Goal: Task Accomplishment & Management: Use online tool/utility

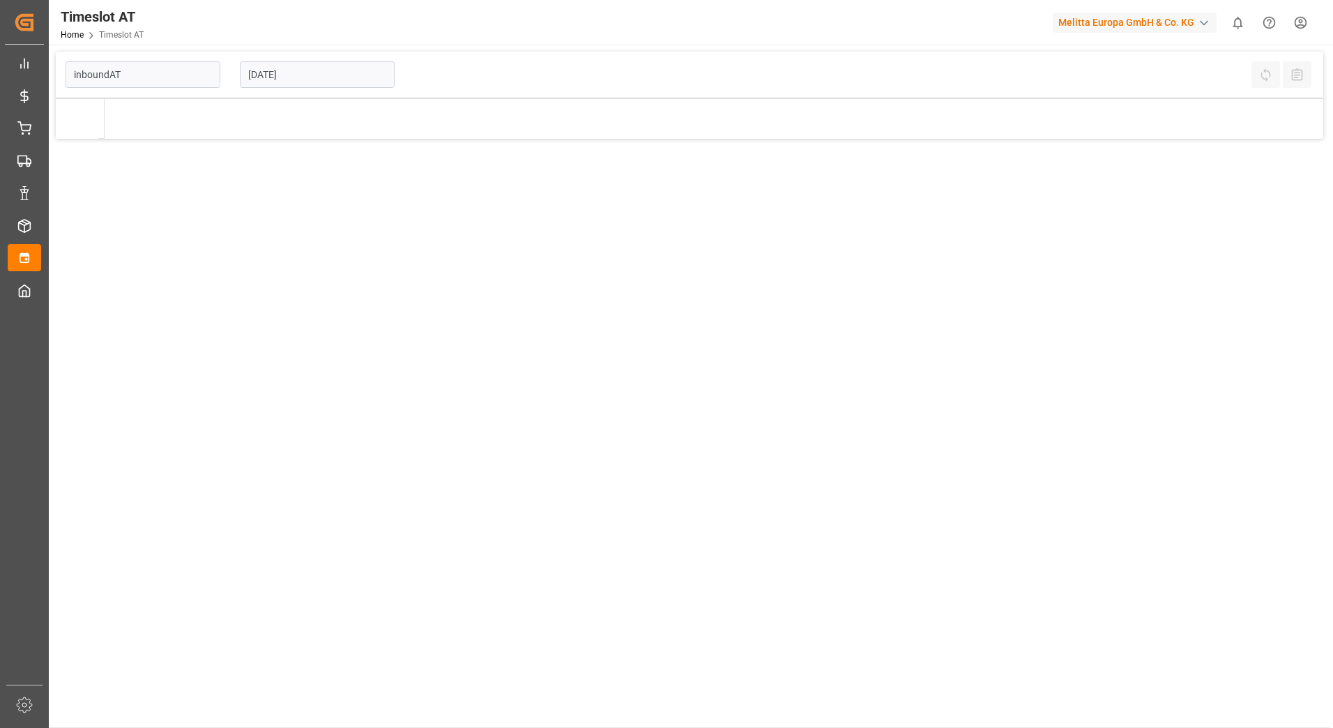
type input "Inbound AT"
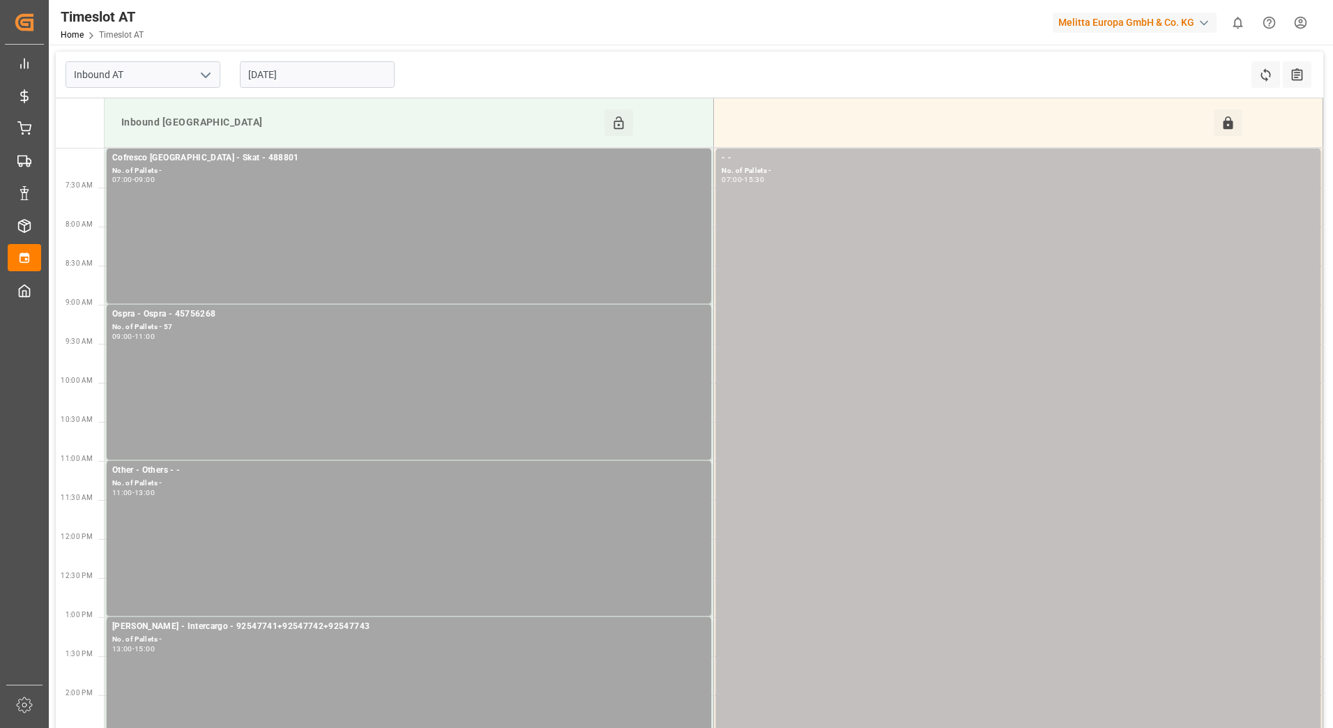
click at [321, 76] on input "[DATE]" at bounding box center [317, 74] width 155 height 26
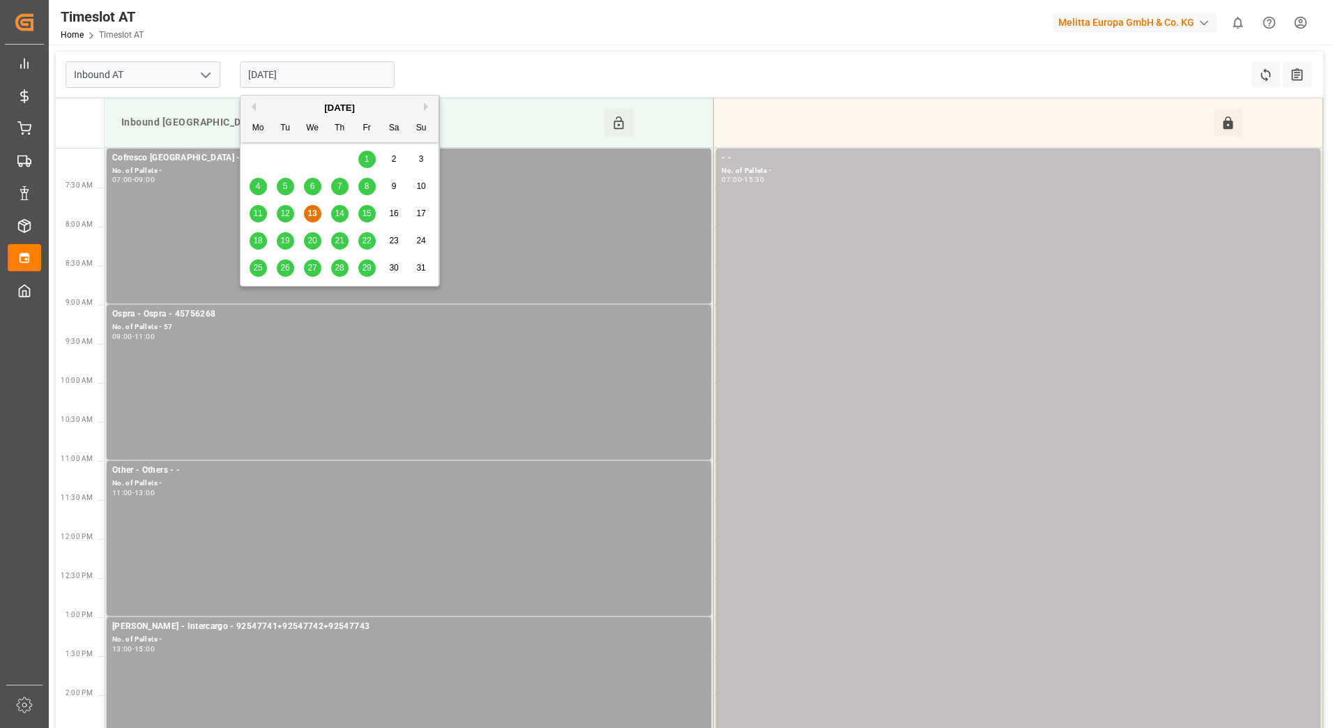
click at [338, 215] on span "14" at bounding box center [339, 213] width 9 height 10
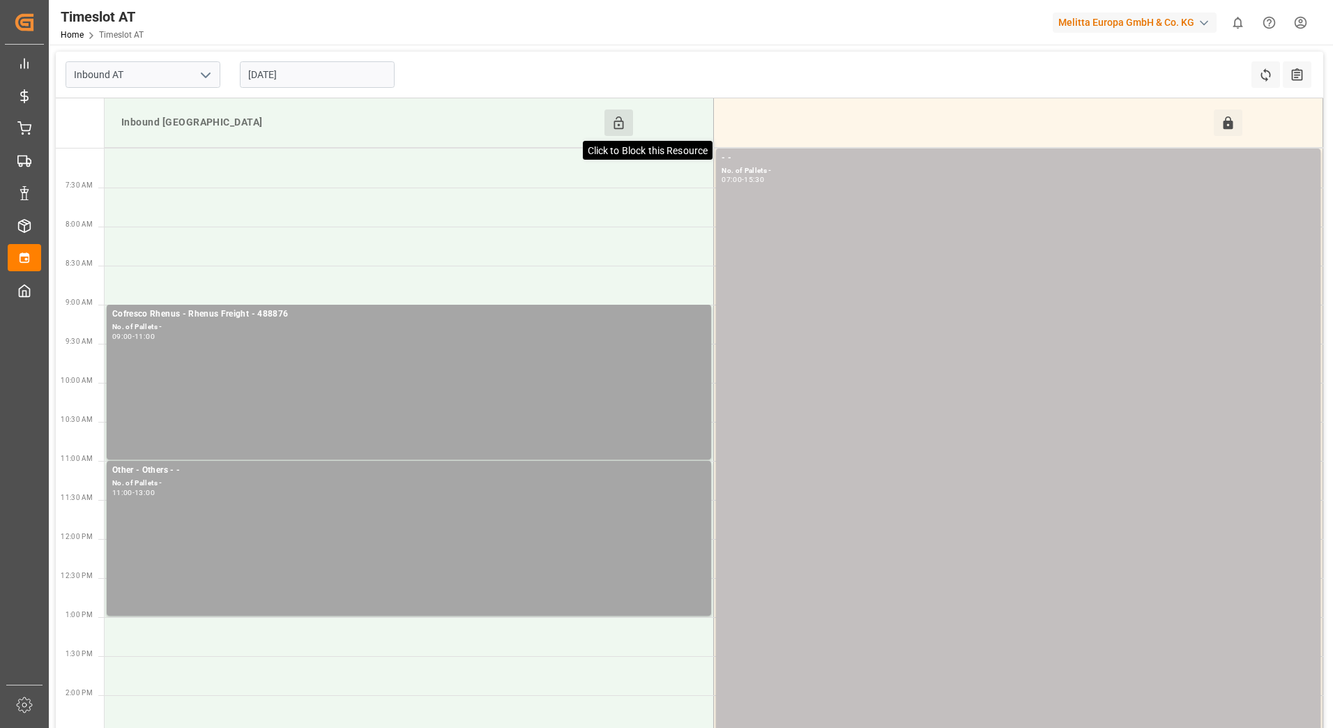
click at [619, 122] on icon at bounding box center [618, 123] width 15 height 15
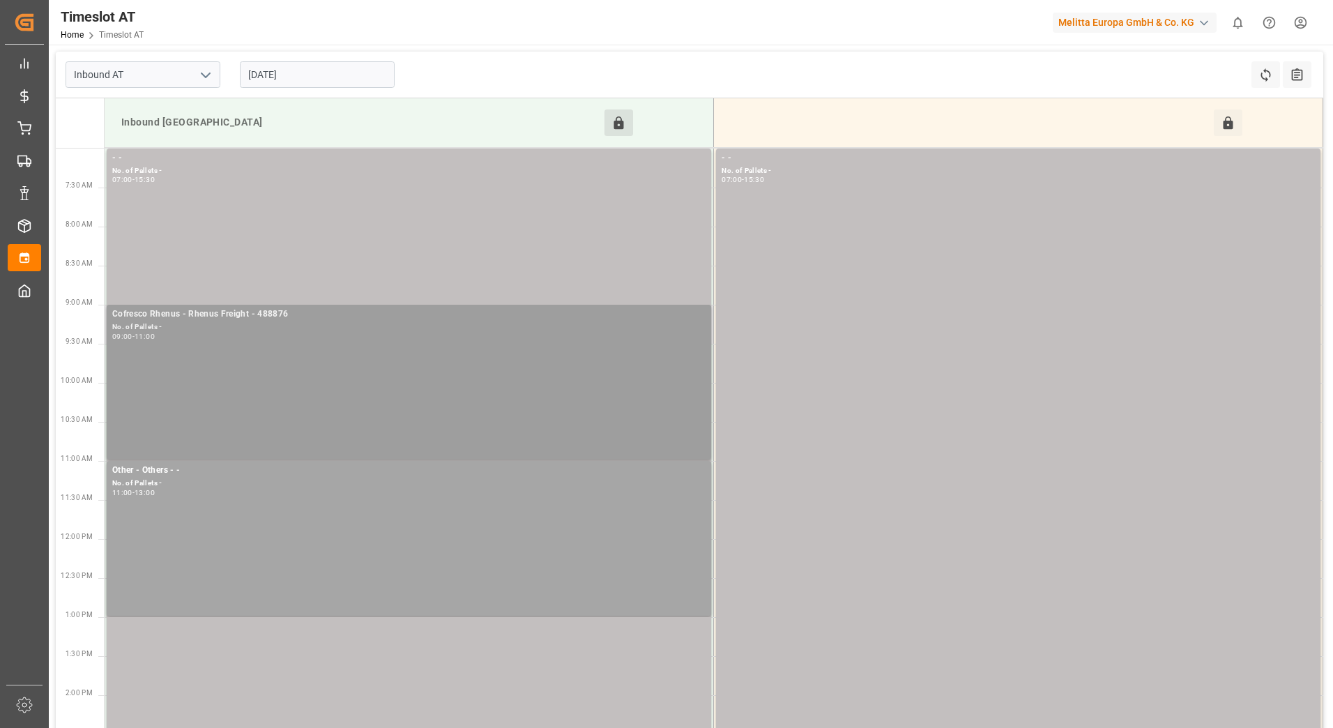
click at [275, 335] on div "09:00 - 11:00" at bounding box center [408, 337] width 593 height 8
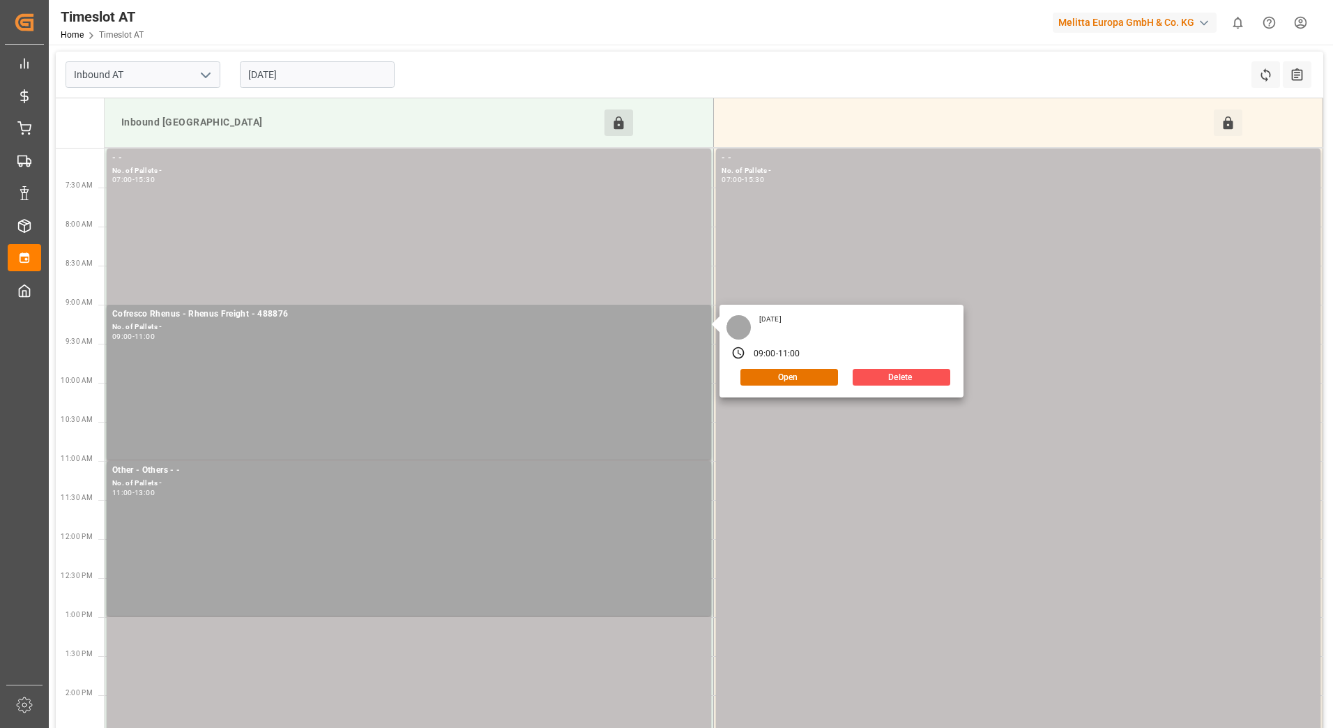
click at [607, 106] on td "Inbound Salzburg Click to Unblock this Resource" at bounding box center [409, 122] width 609 height 49
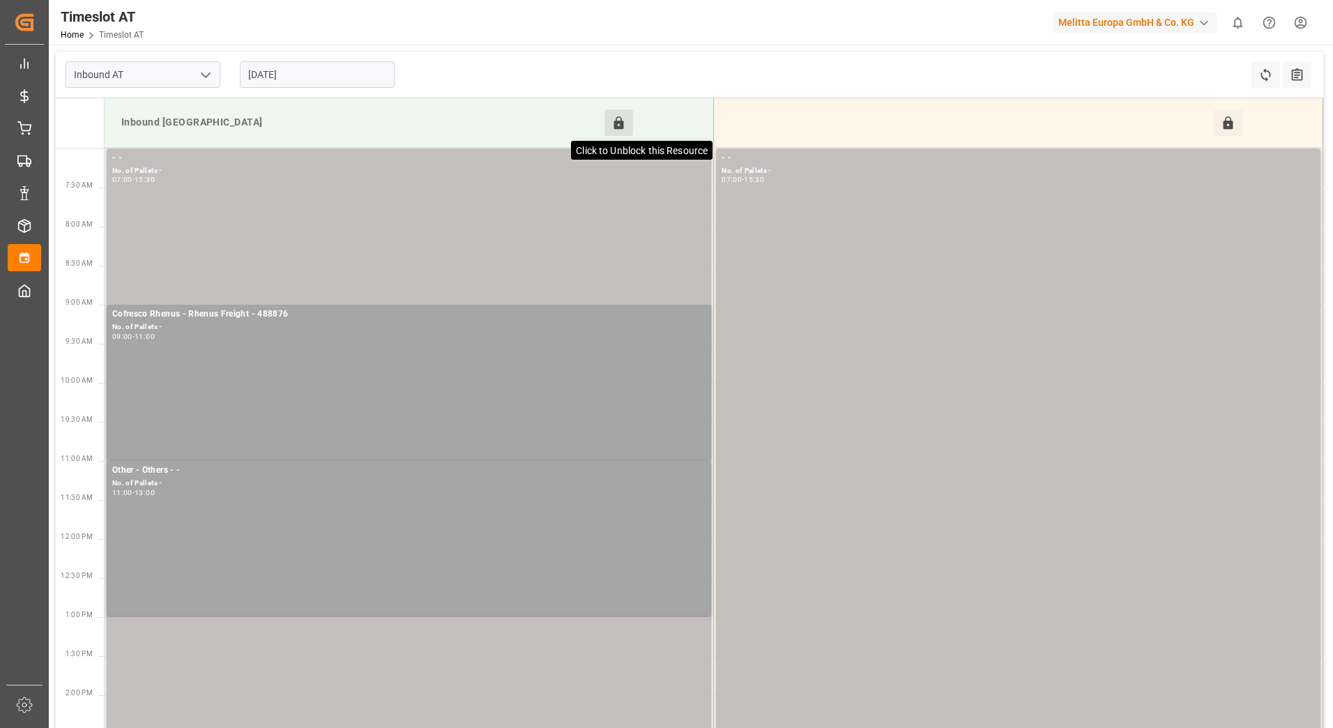
click at [618, 121] on icon at bounding box center [619, 122] width 10 height 13
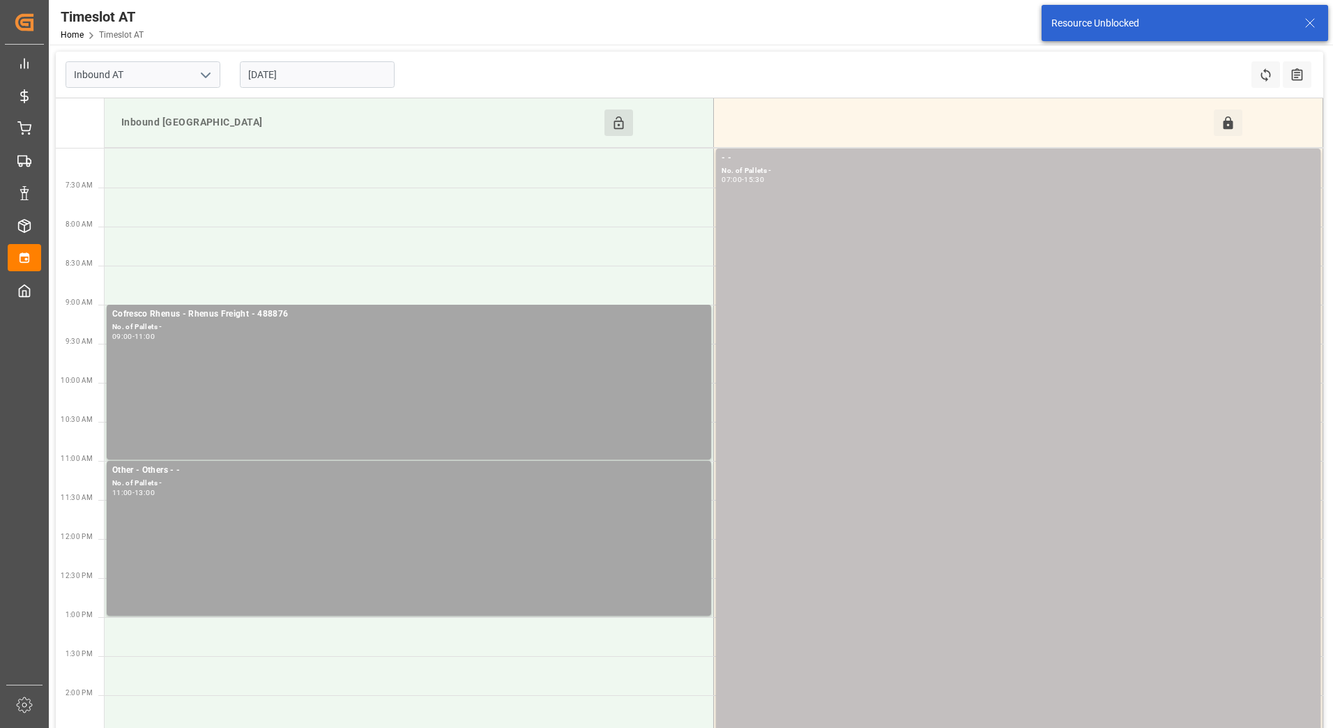
click at [385, 328] on div "No. of Pallets -" at bounding box center [408, 327] width 593 height 12
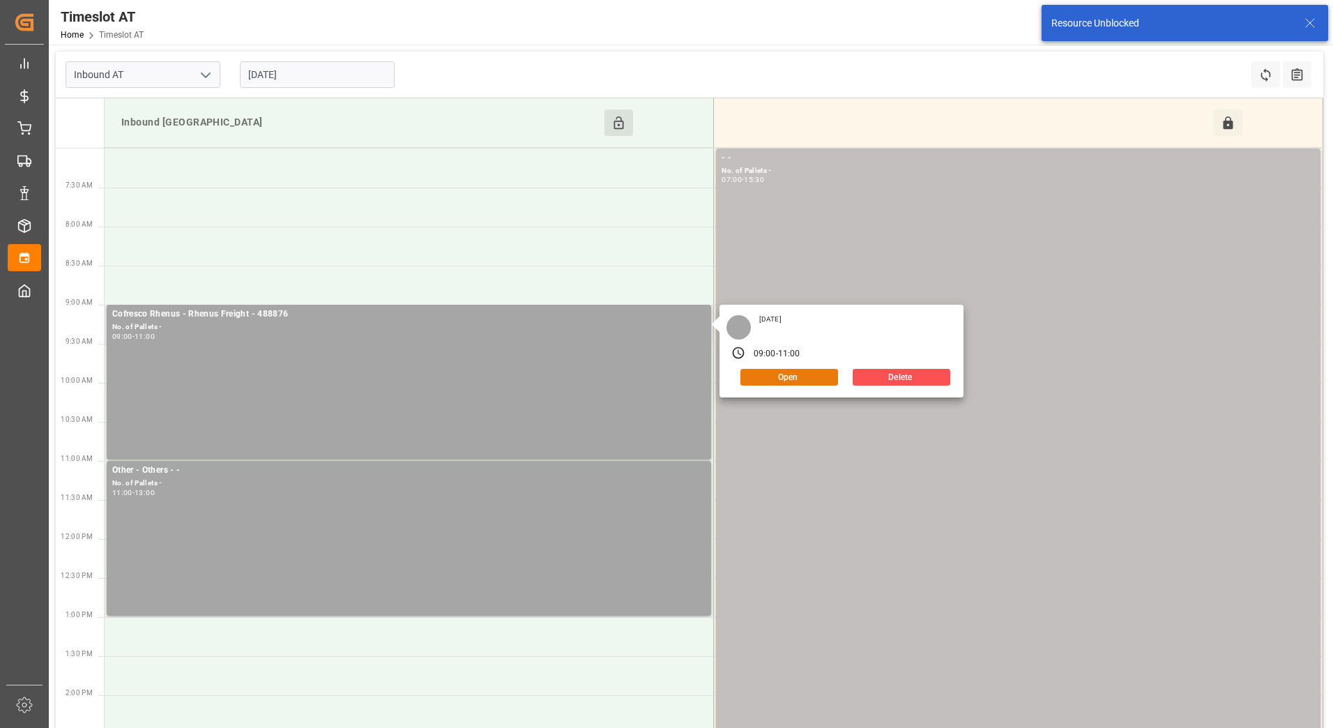
click at [818, 372] on button "Open" at bounding box center [789, 377] width 98 height 17
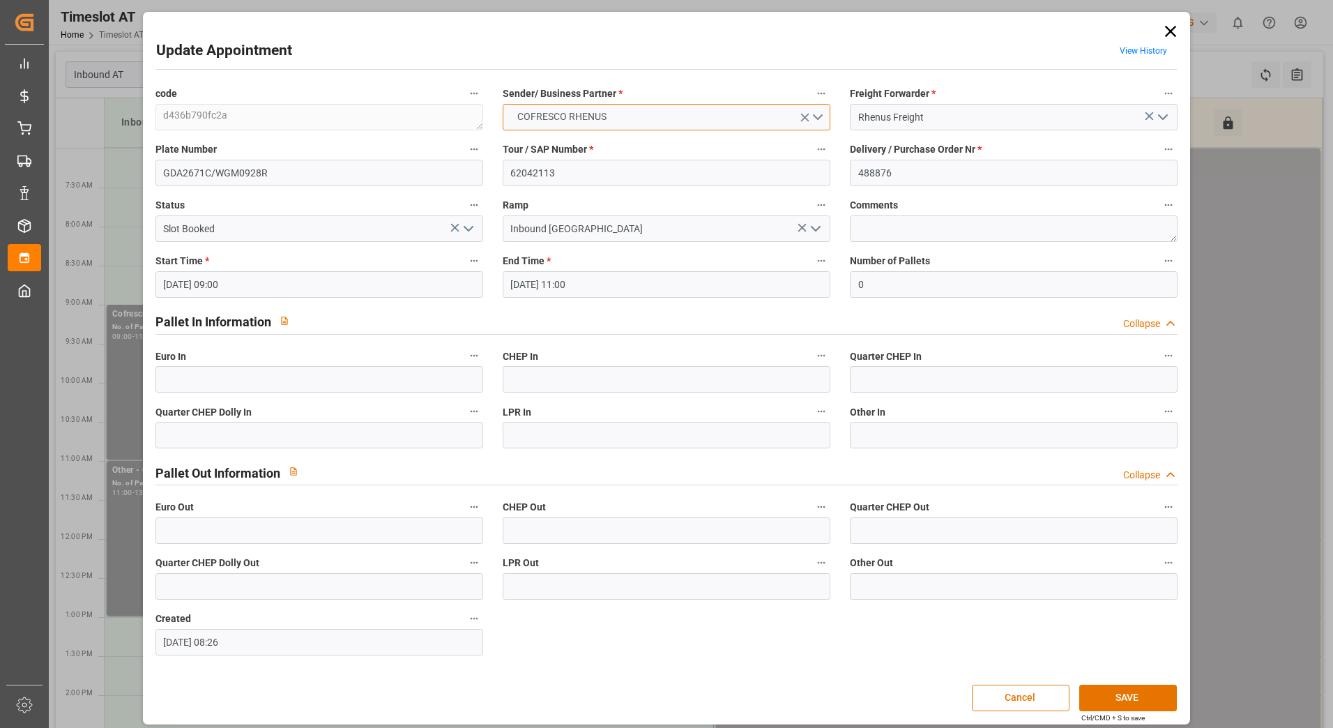
click at [814, 117] on button "COFRESCO RHENUS" at bounding box center [667, 117] width 328 height 26
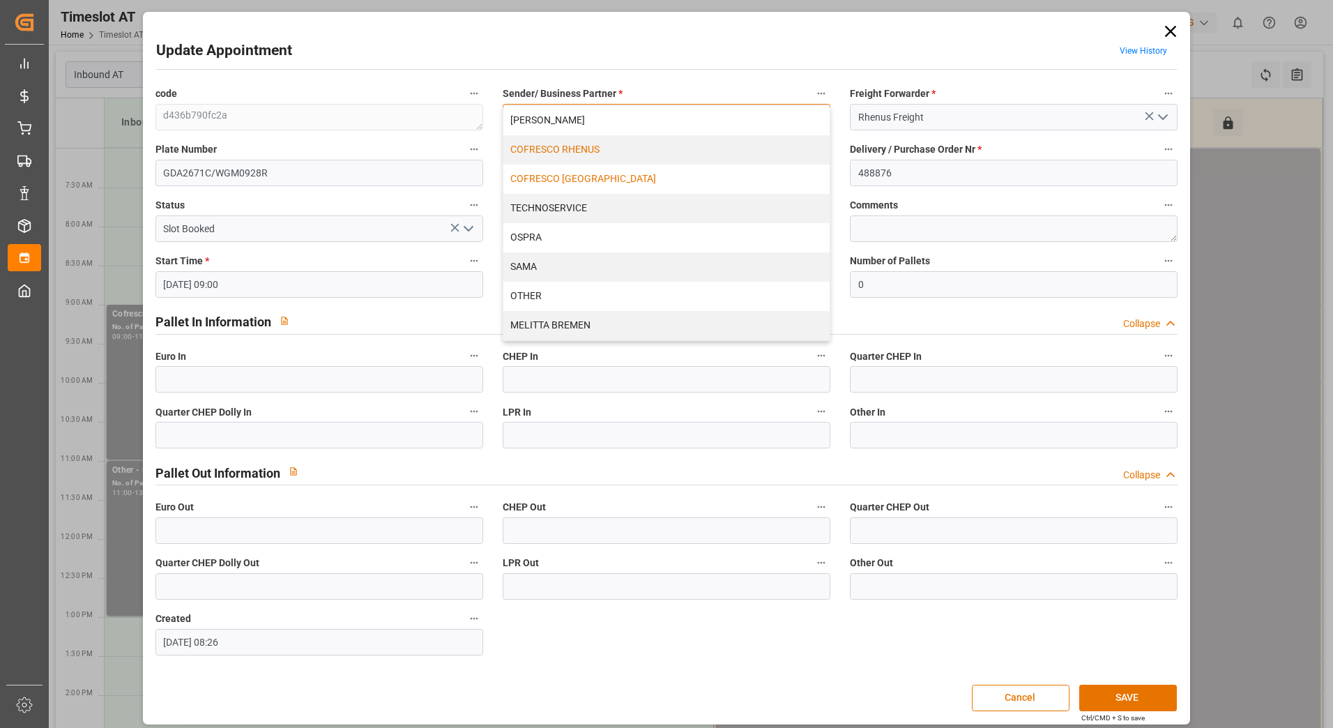
click at [630, 180] on div "COFRESCO POLAND" at bounding box center [666, 179] width 326 height 29
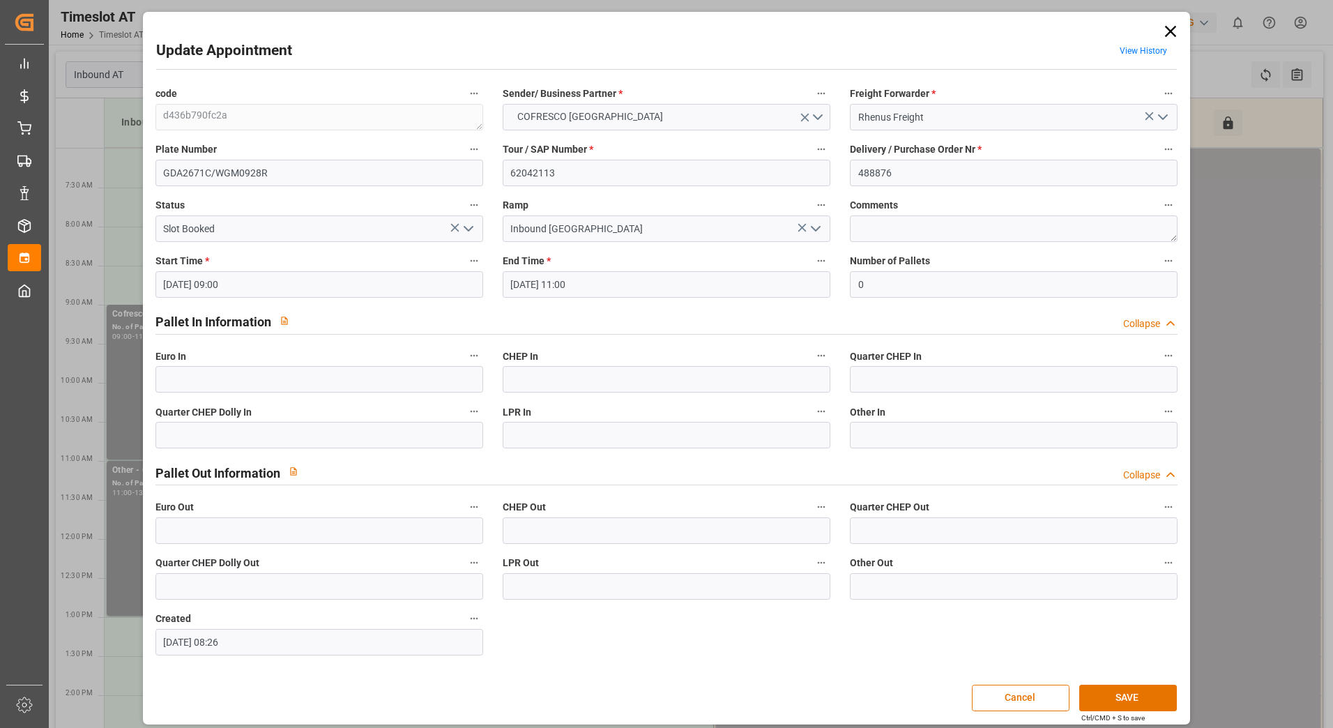
click at [1161, 118] on icon "open menu" at bounding box center [1162, 117] width 17 height 17
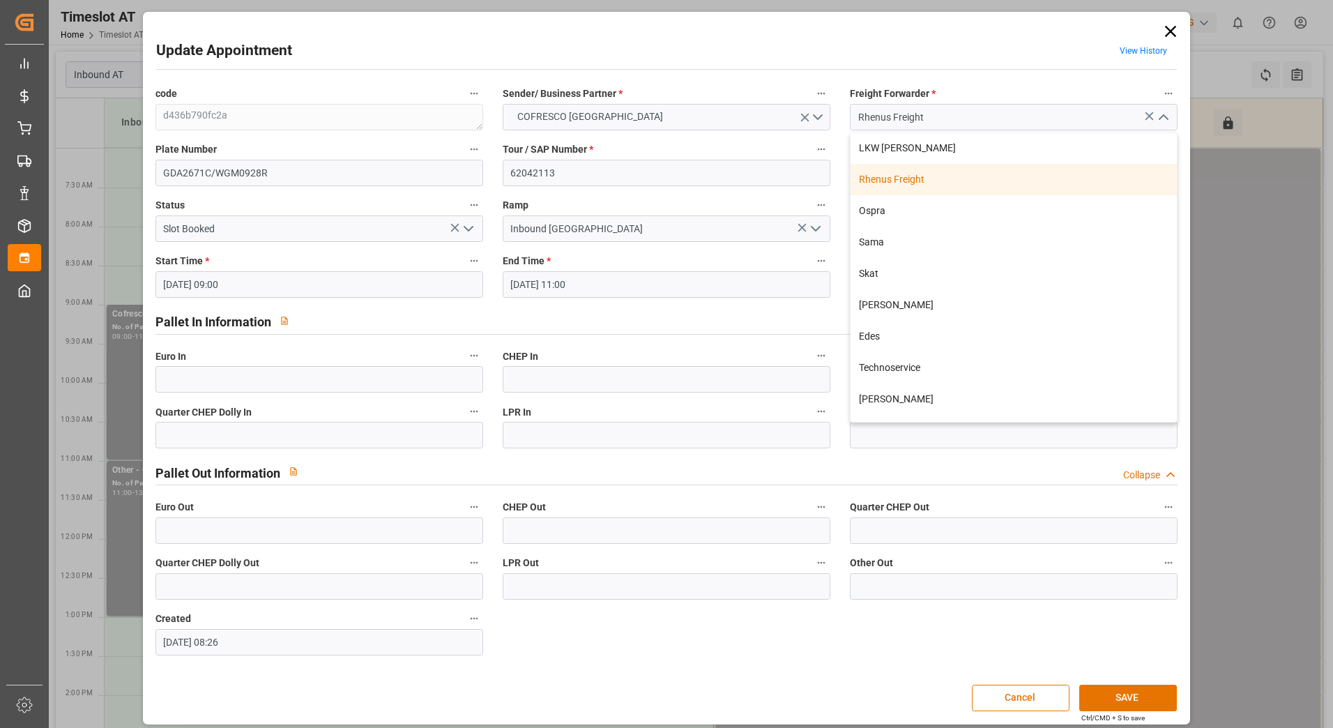
click at [929, 176] on div "Rhenus Freight" at bounding box center [1014, 179] width 326 height 31
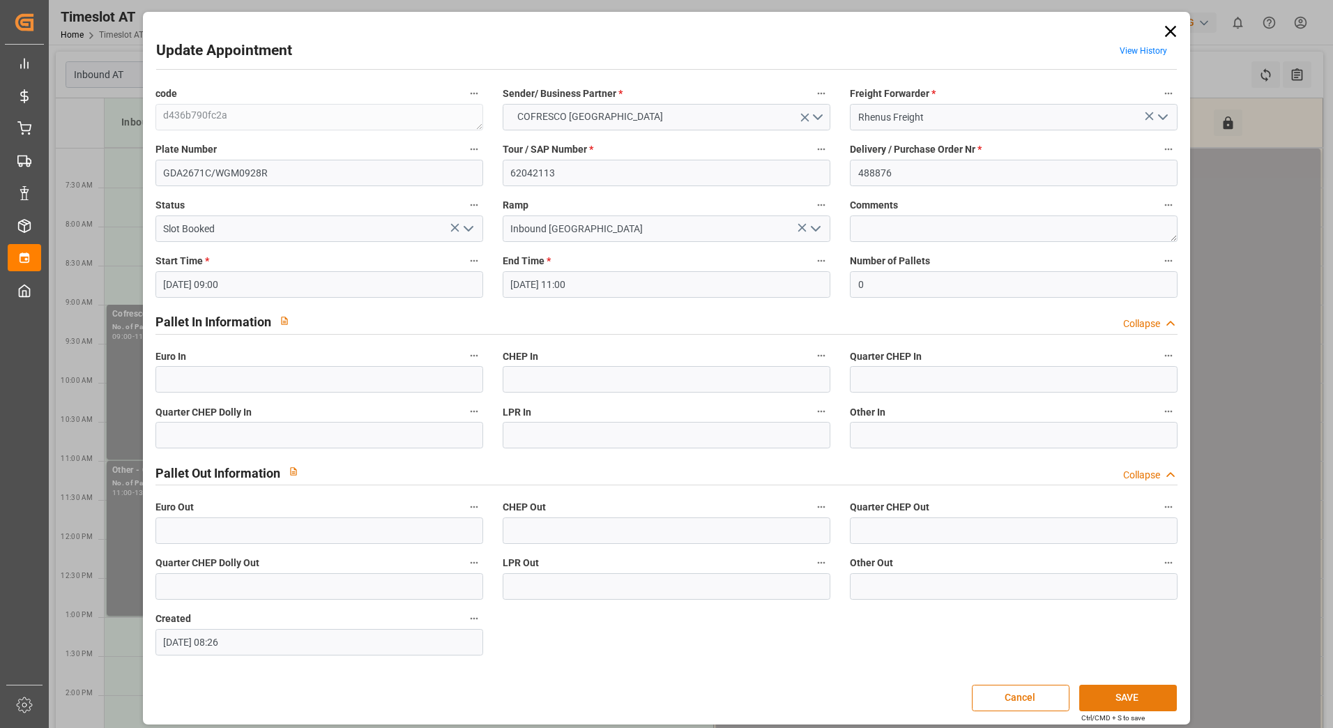
click at [1131, 689] on button "SAVE" at bounding box center [1128, 698] width 98 height 26
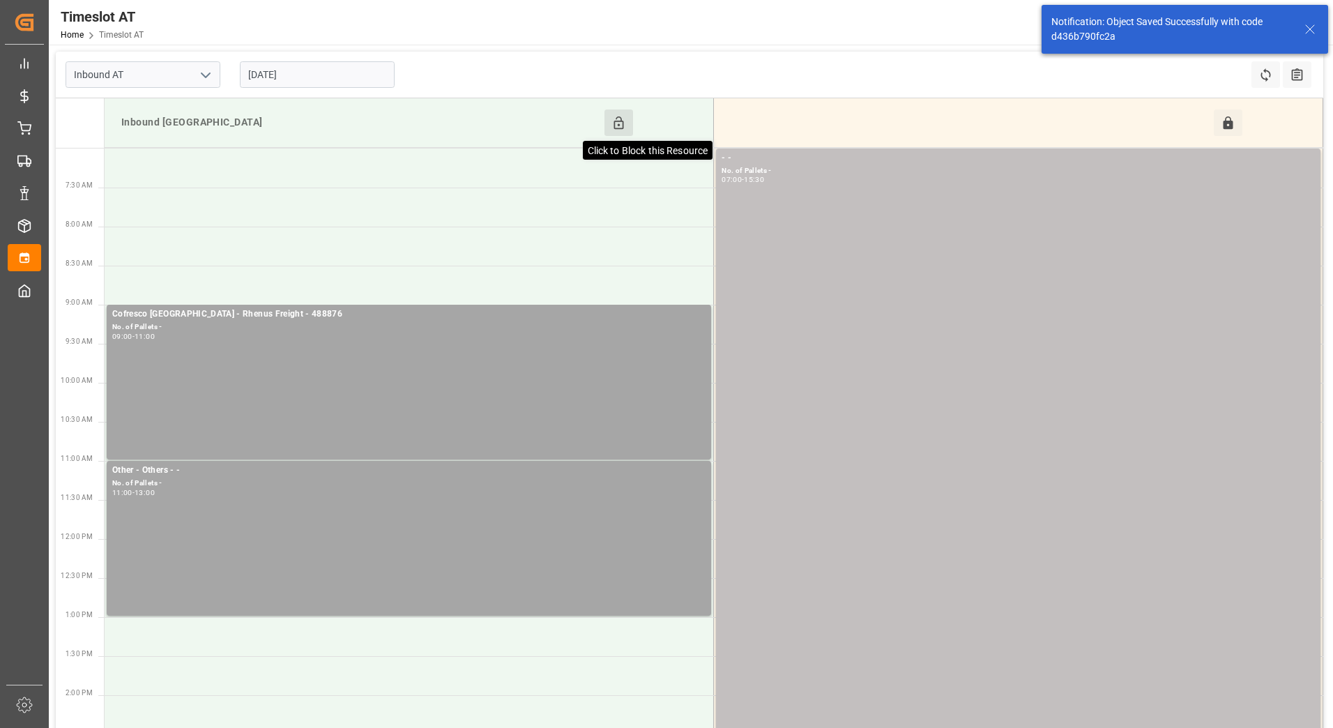
click at [614, 121] on icon at bounding box center [618, 123] width 15 height 15
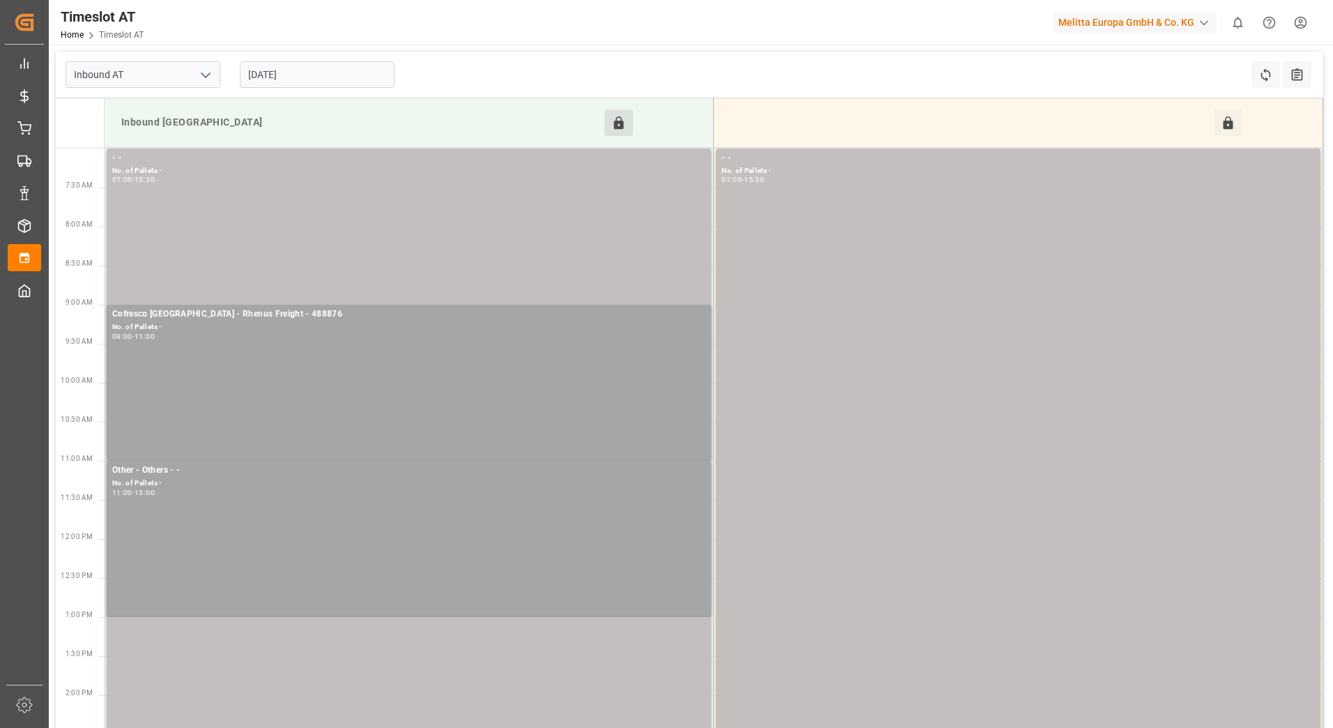
click at [363, 77] on input "14-08-2025" at bounding box center [317, 74] width 155 height 26
click at [470, 77] on div "Inbound AT 14-08-2025 Refresh Time Slots All Audits" at bounding box center [689, 75] width 1267 height 47
click at [323, 70] on input "14-08-2025" at bounding box center [317, 74] width 155 height 26
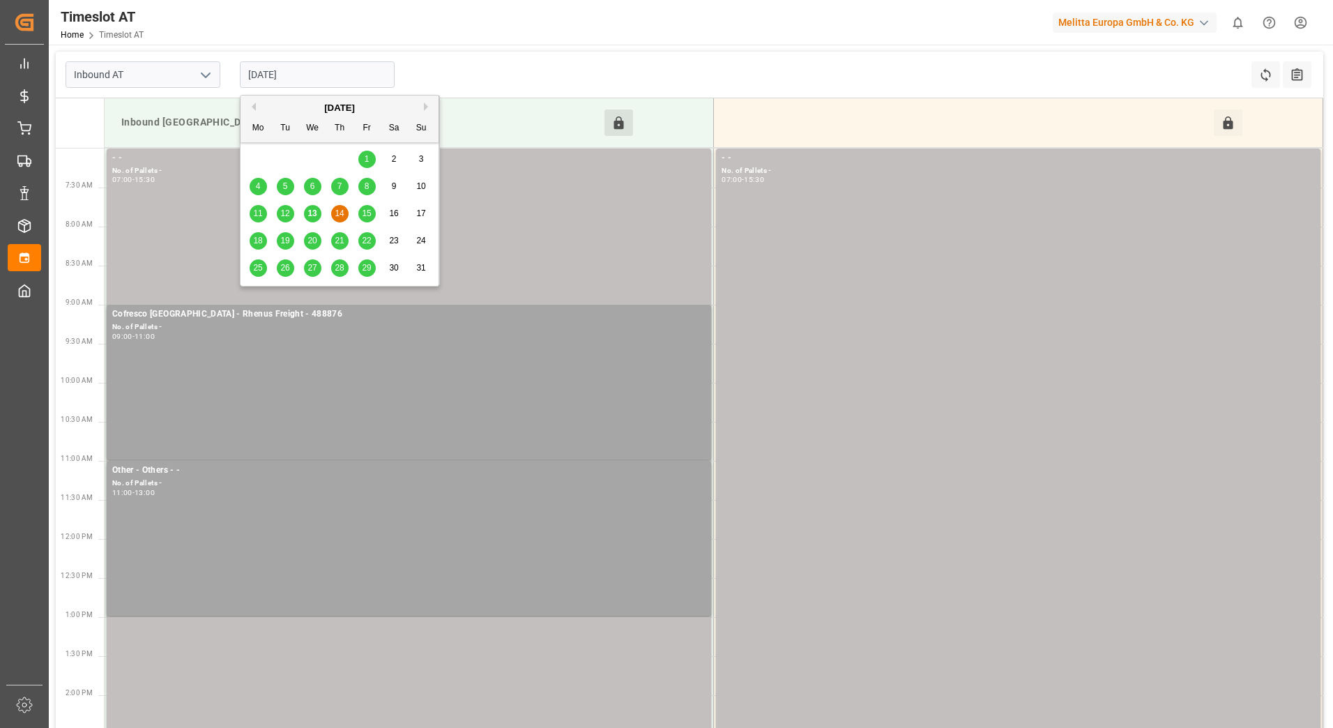
click at [307, 211] on div "13" at bounding box center [312, 214] width 17 height 17
type input "[DATE]"
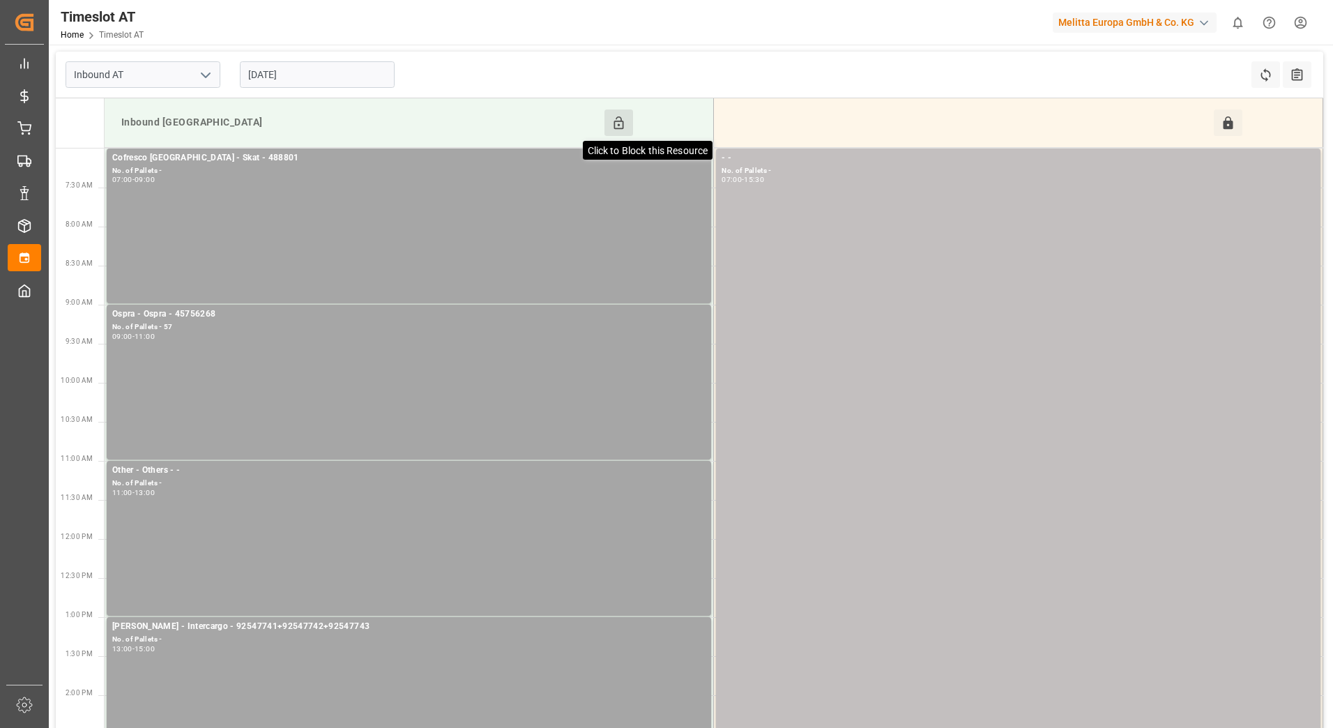
click at [618, 121] on icon at bounding box center [619, 122] width 10 height 13
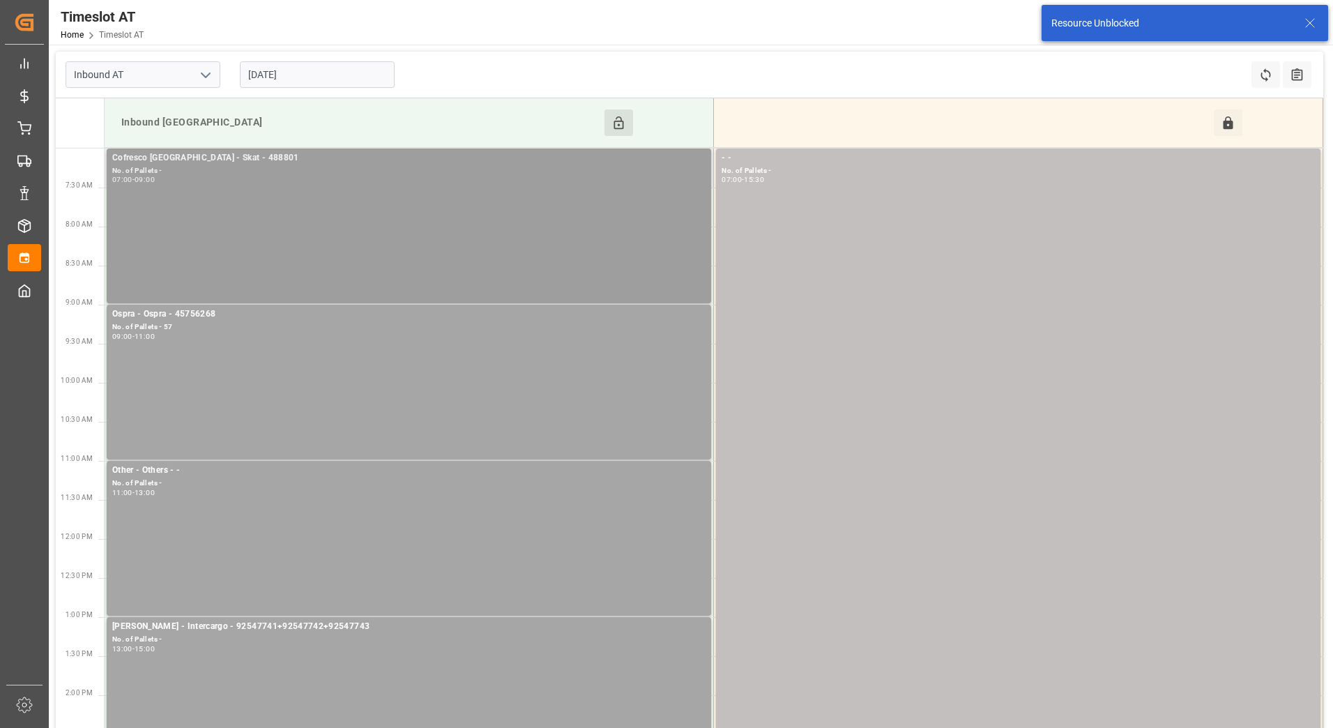
click at [385, 174] on div "No. of Pallets -" at bounding box center [408, 171] width 593 height 12
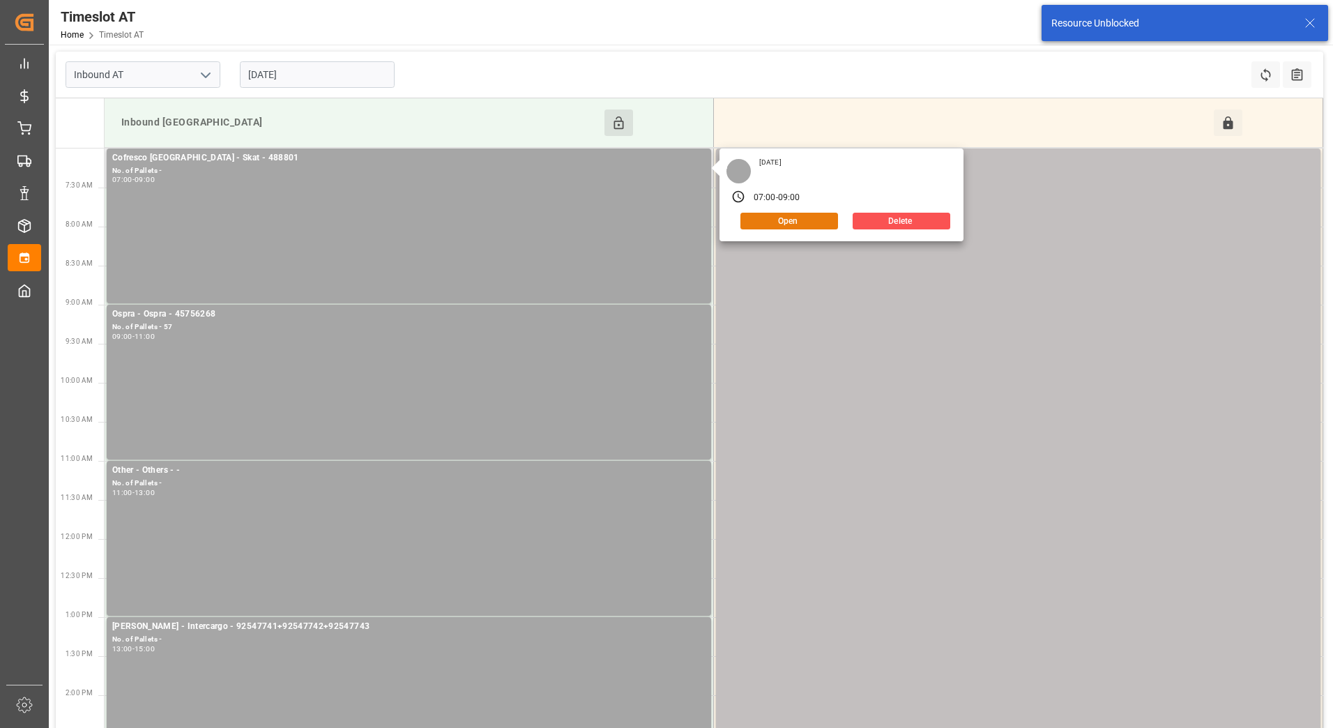
click at [779, 220] on button "Open" at bounding box center [789, 221] width 98 height 17
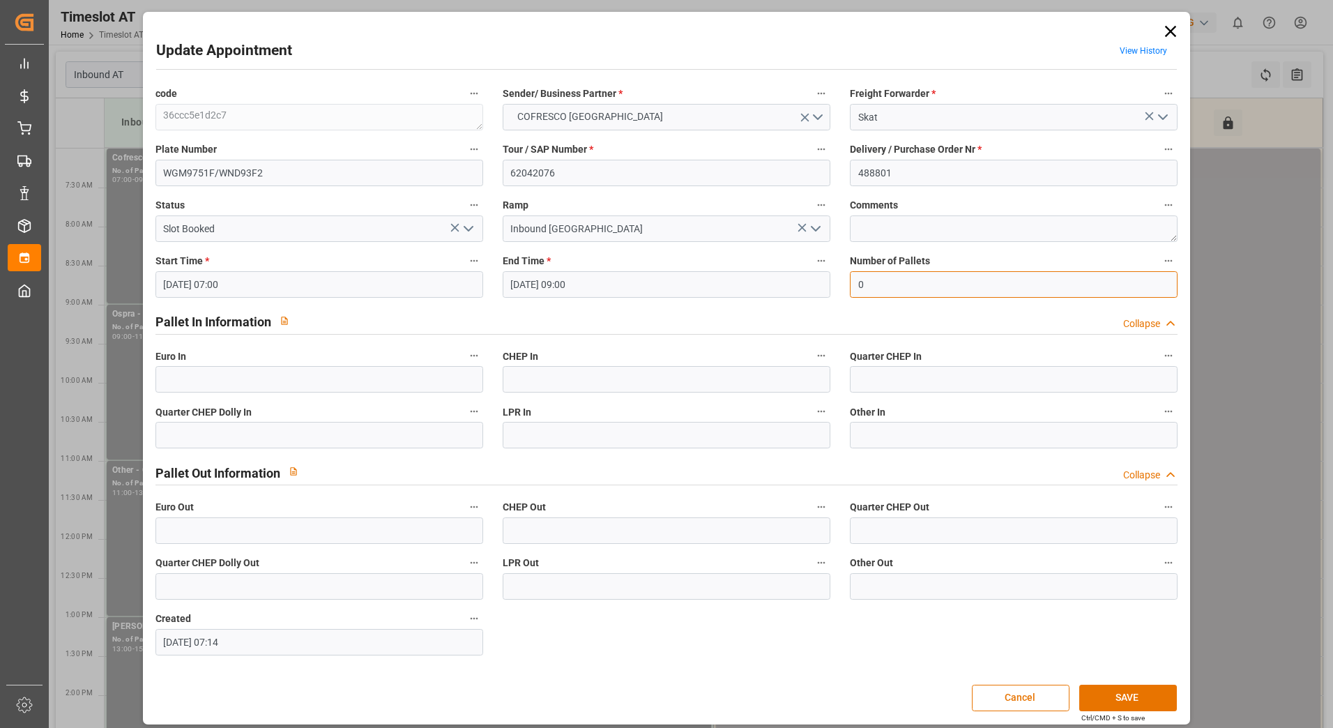
click at [880, 289] on input "0" at bounding box center [1014, 284] width 328 height 26
type input "46"
click at [267, 386] on input "text" at bounding box center [319, 379] width 328 height 26
type input "46"
click at [464, 233] on icon "open menu" at bounding box center [468, 228] width 17 height 17
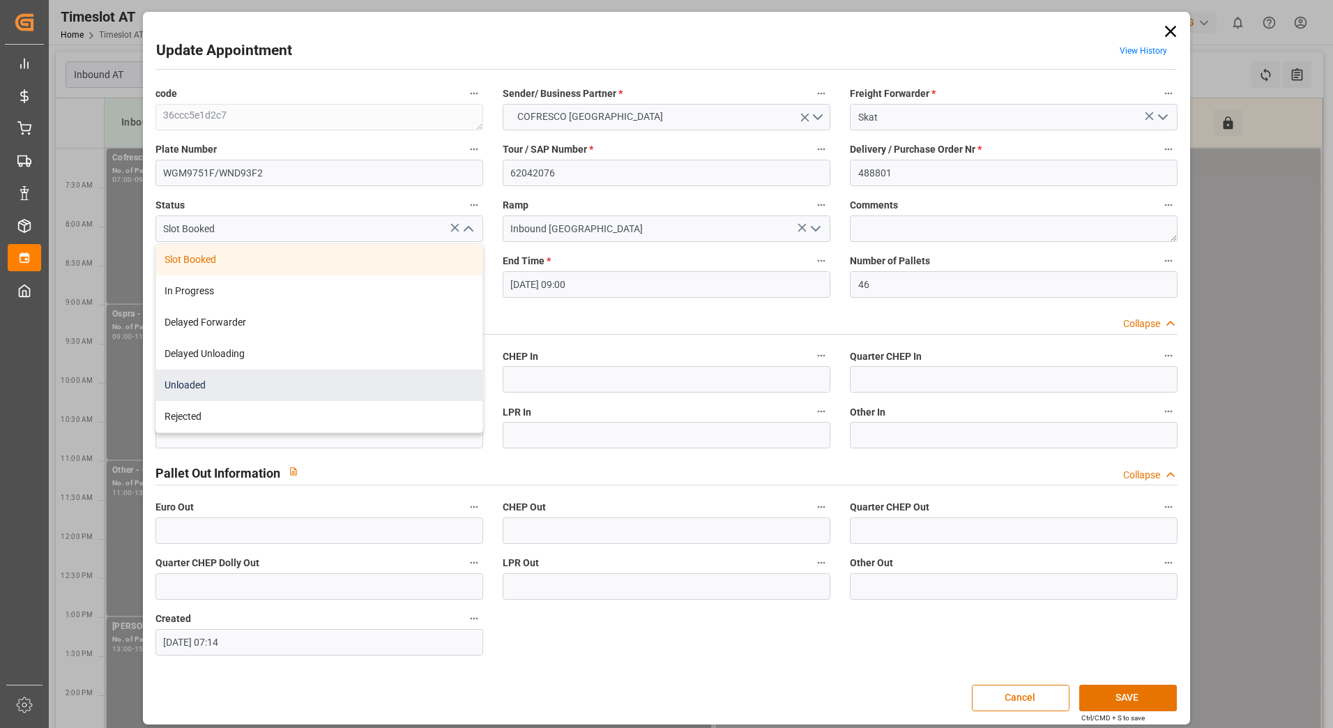
click at [255, 373] on div "Unloaded" at bounding box center [319, 384] width 326 height 31
type input "Unloaded"
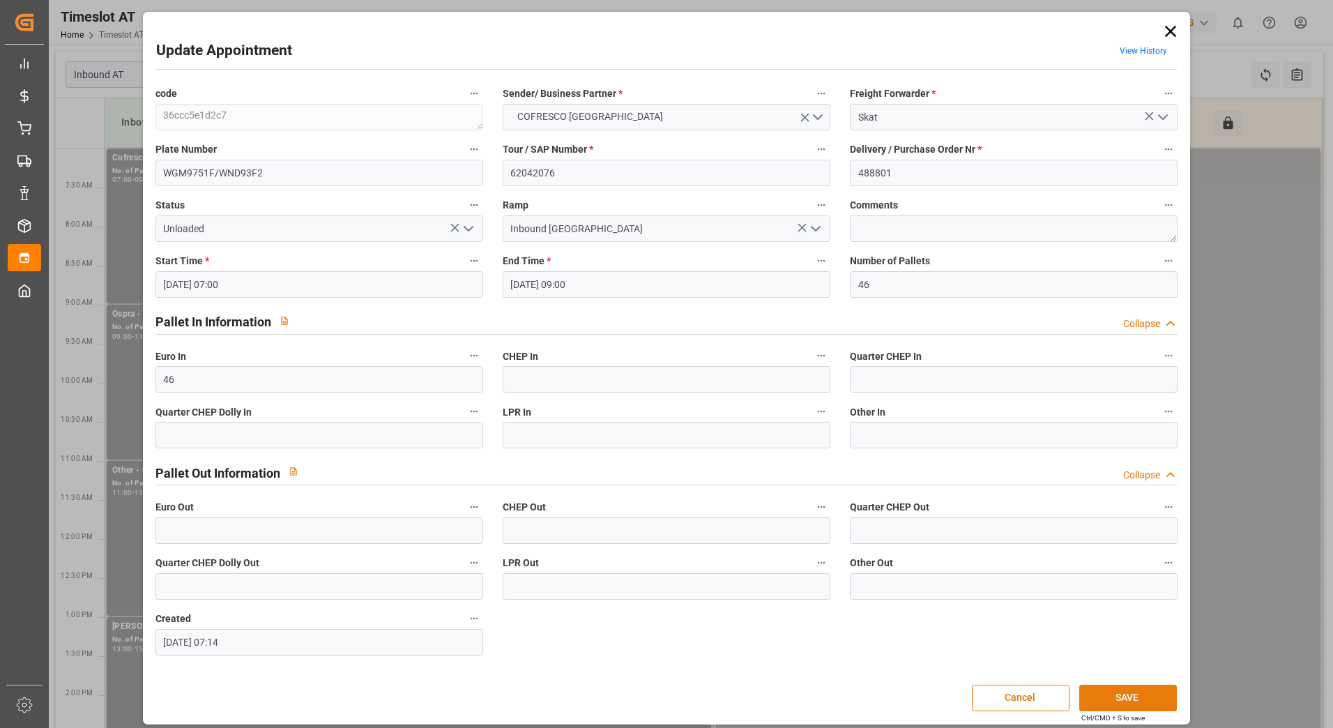
click at [1115, 688] on button "SAVE" at bounding box center [1128, 698] width 98 height 26
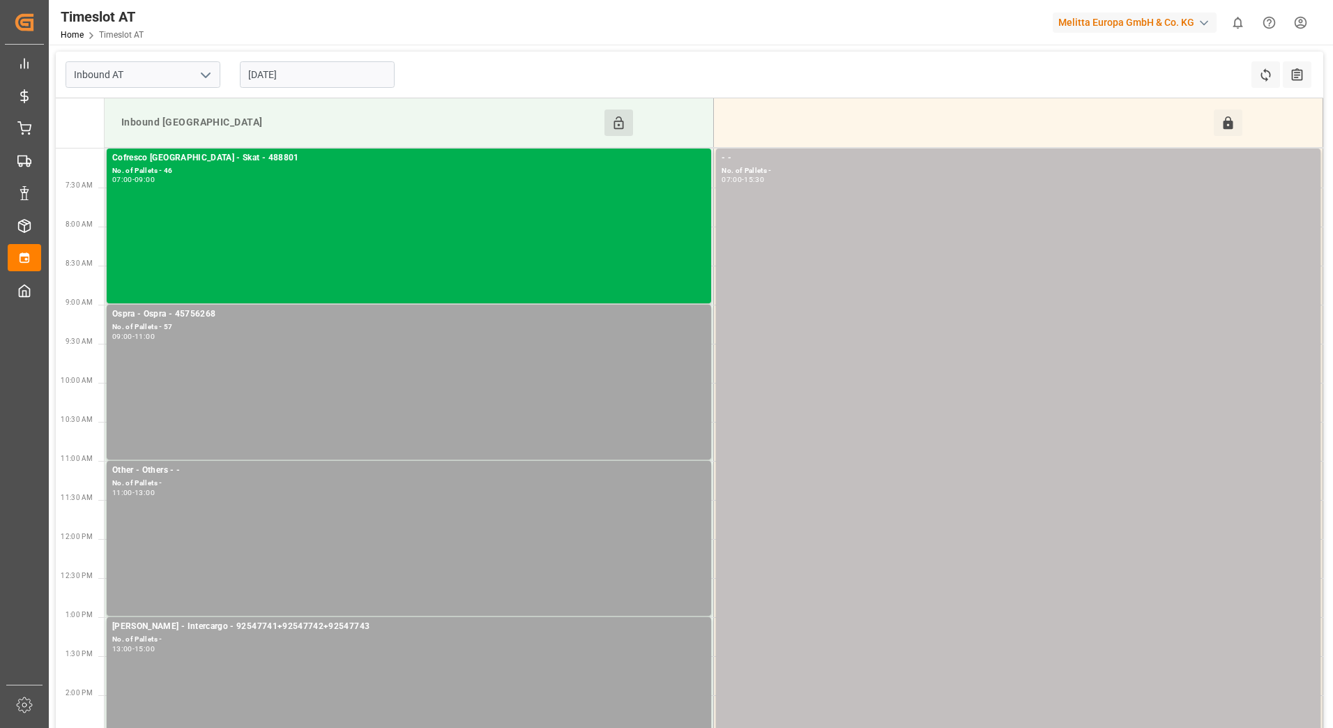
click at [280, 70] on input "[DATE]" at bounding box center [317, 74] width 155 height 26
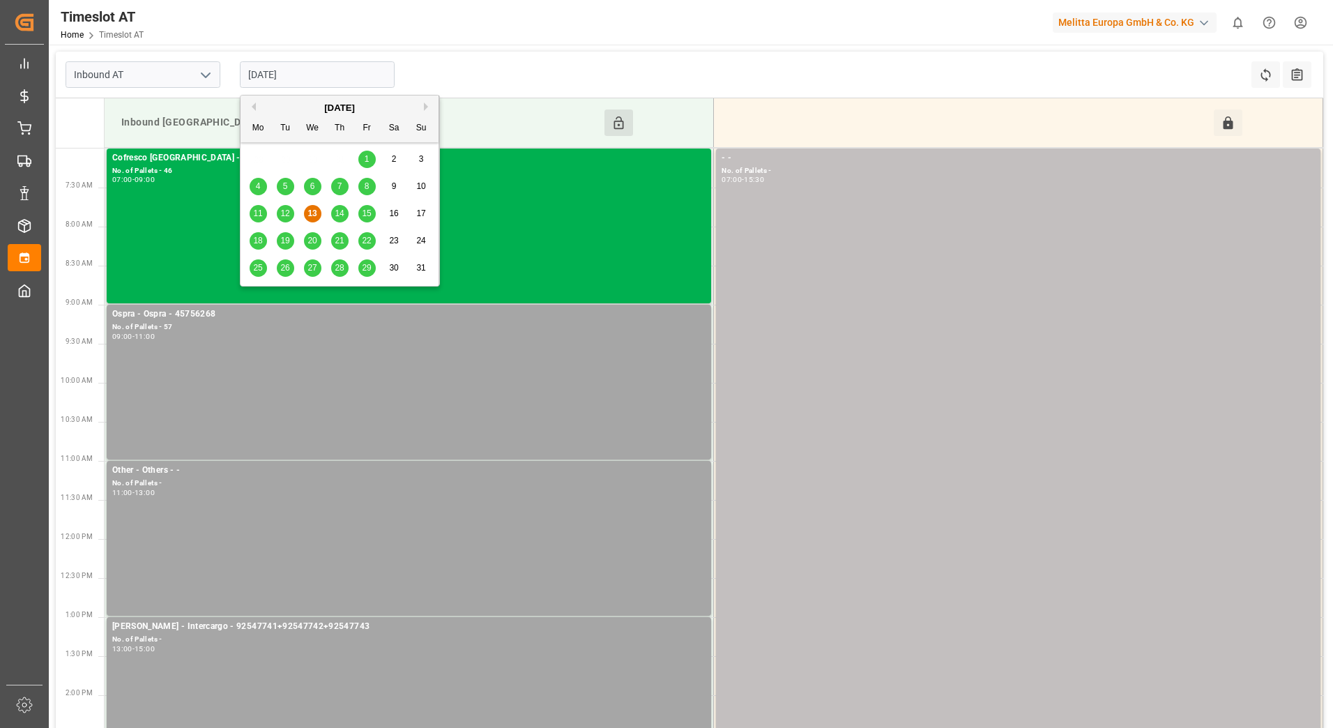
click at [284, 213] on span "12" at bounding box center [284, 213] width 9 height 10
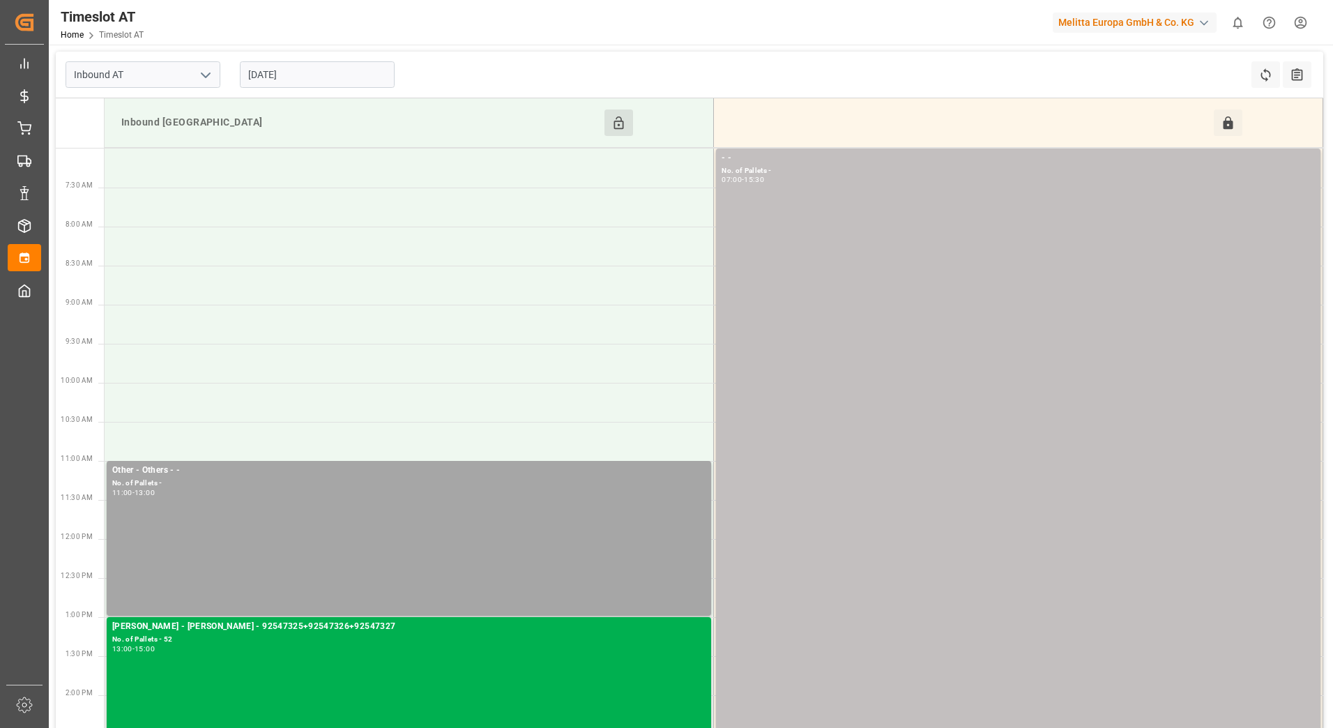
click at [306, 75] on input "12-08-2025" at bounding box center [317, 74] width 155 height 26
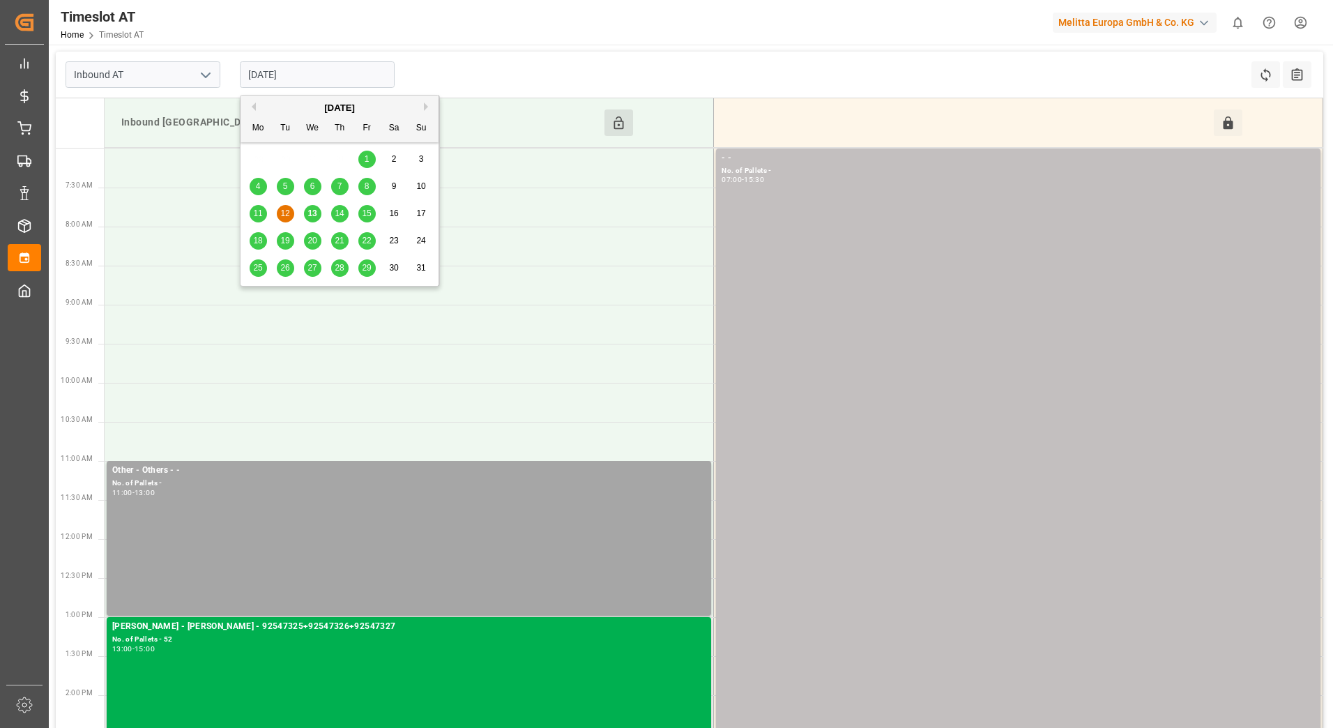
click at [317, 213] on div "13" at bounding box center [312, 214] width 17 height 17
type input "[DATE]"
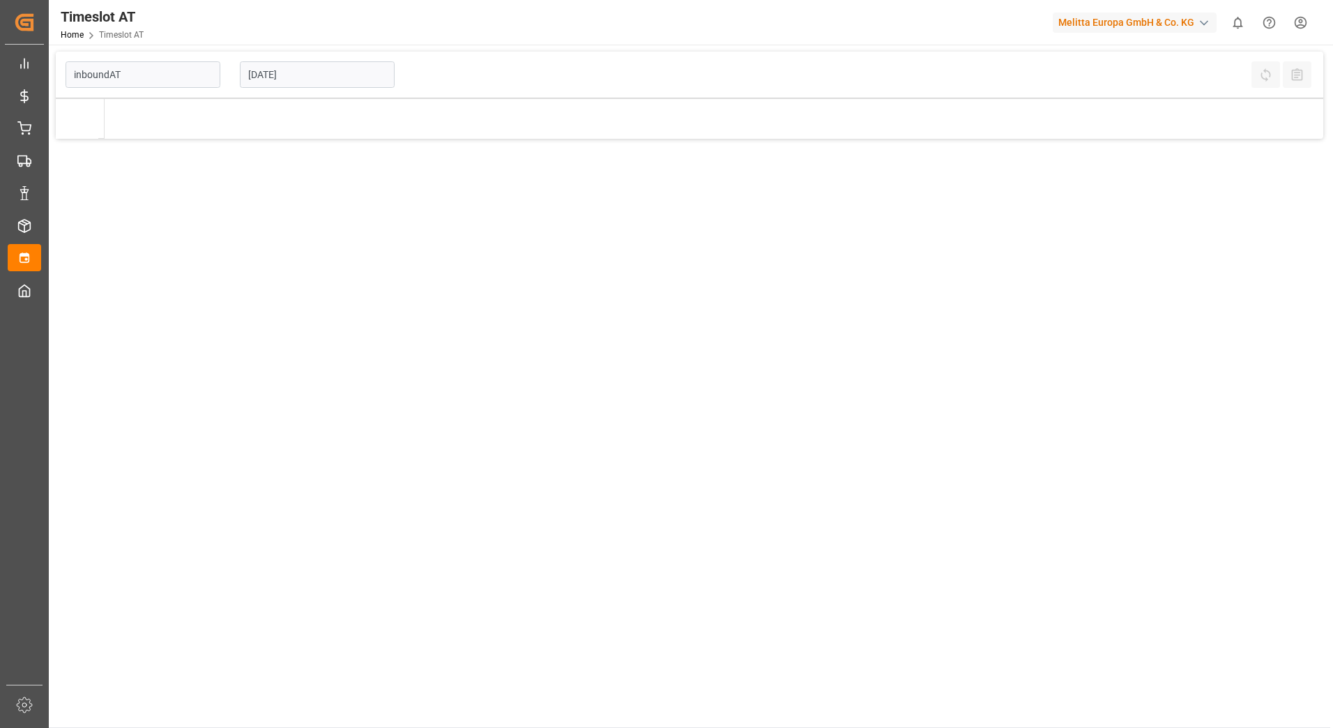
type input "Inbound AT"
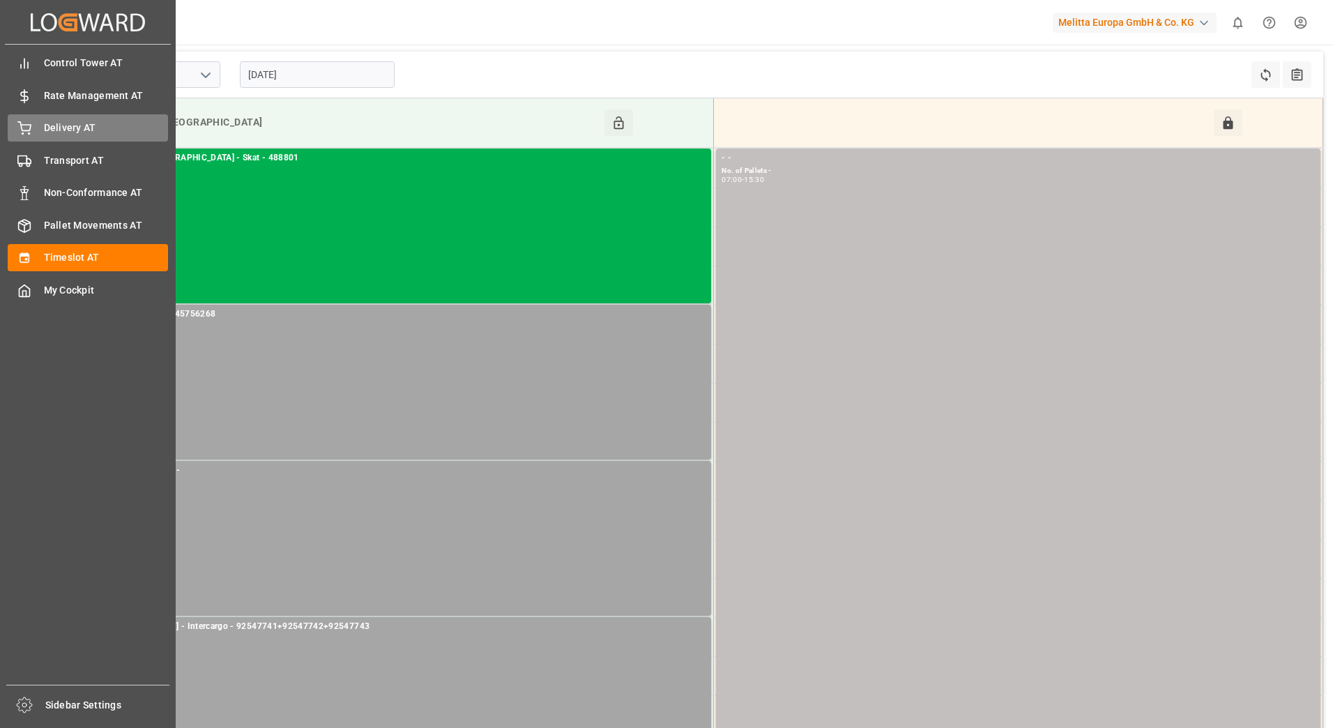
click at [36, 130] on div "Delivery AT Delivery AT" at bounding box center [88, 127] width 160 height 27
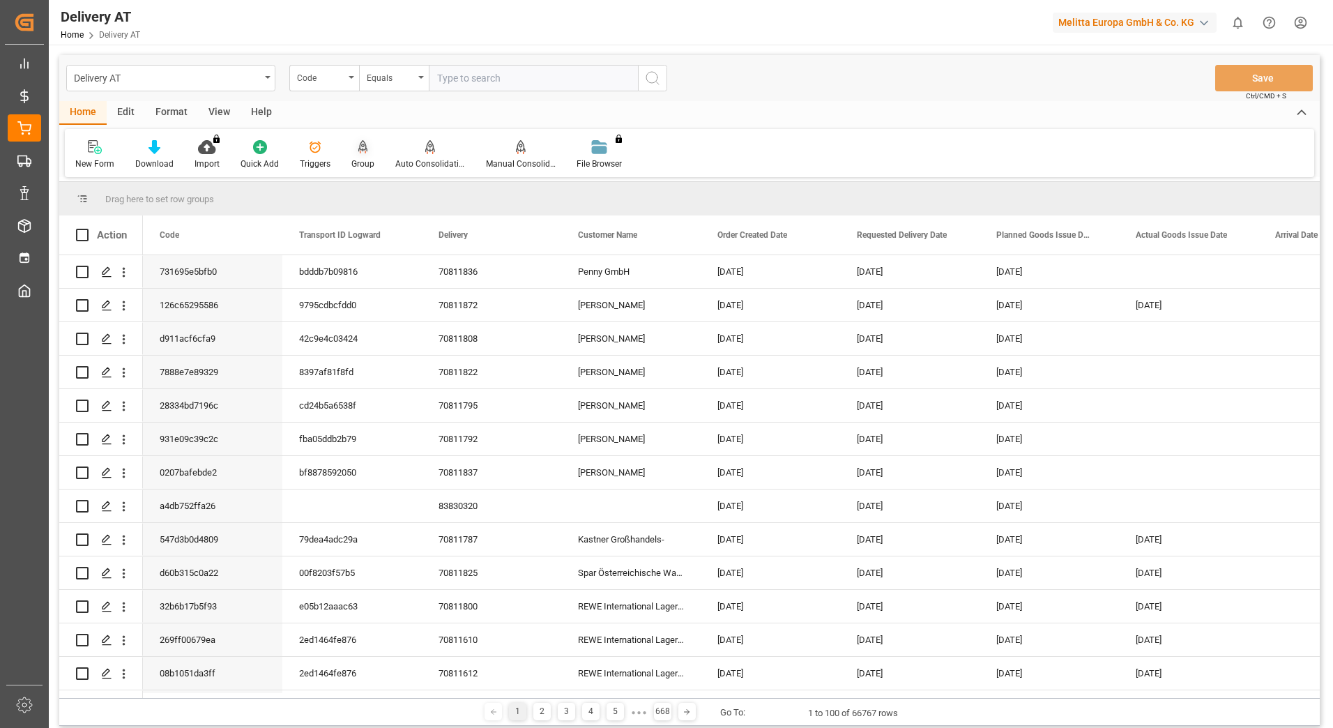
click at [363, 149] on icon at bounding box center [363, 146] width 10 height 12
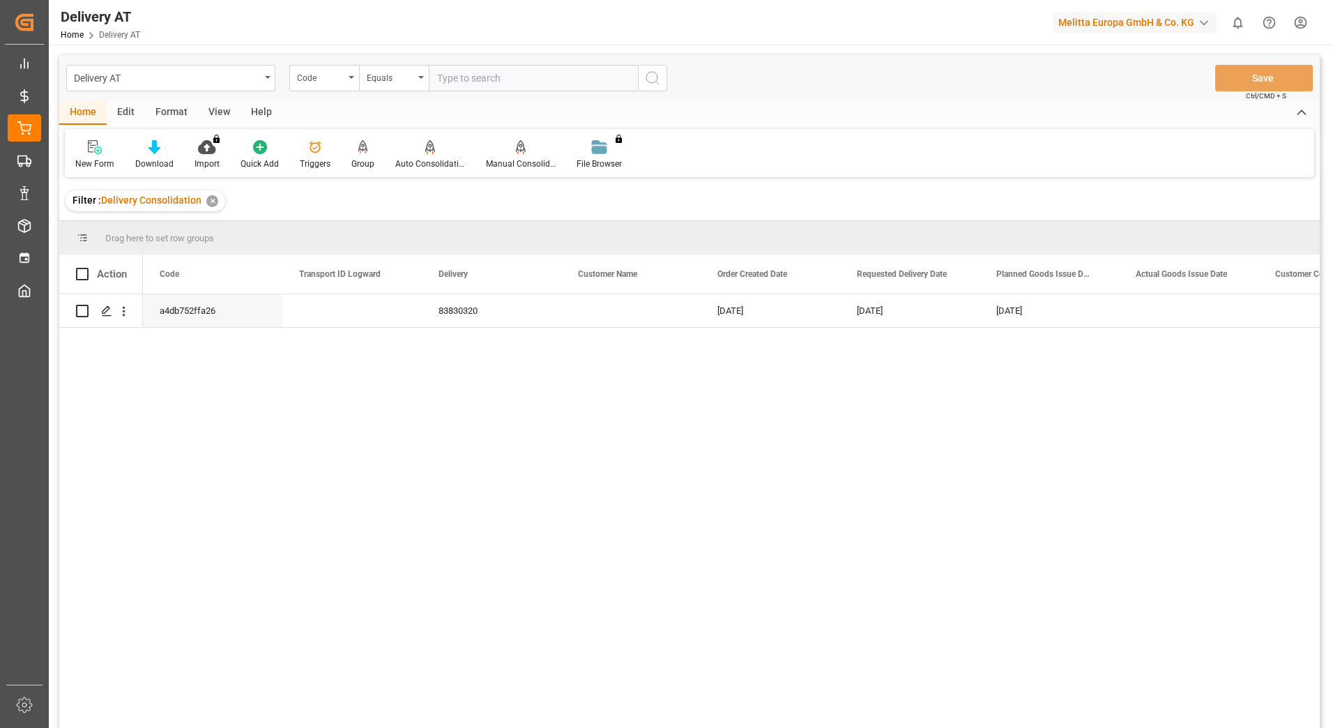
click at [220, 108] on div "View" at bounding box center [219, 113] width 43 height 24
click at [106, 154] on icon at bounding box center [110, 147] width 14 height 14
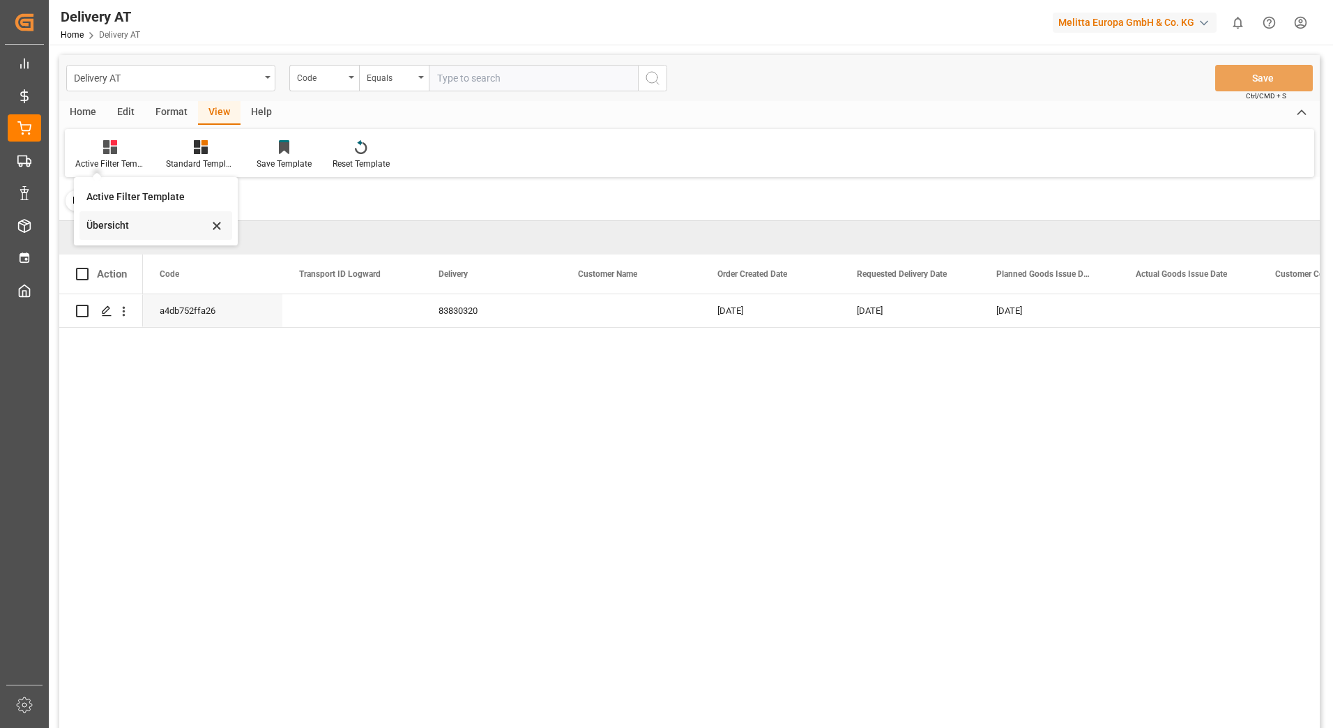
click at [133, 223] on div "Übersicht" at bounding box center [147, 225] width 122 height 15
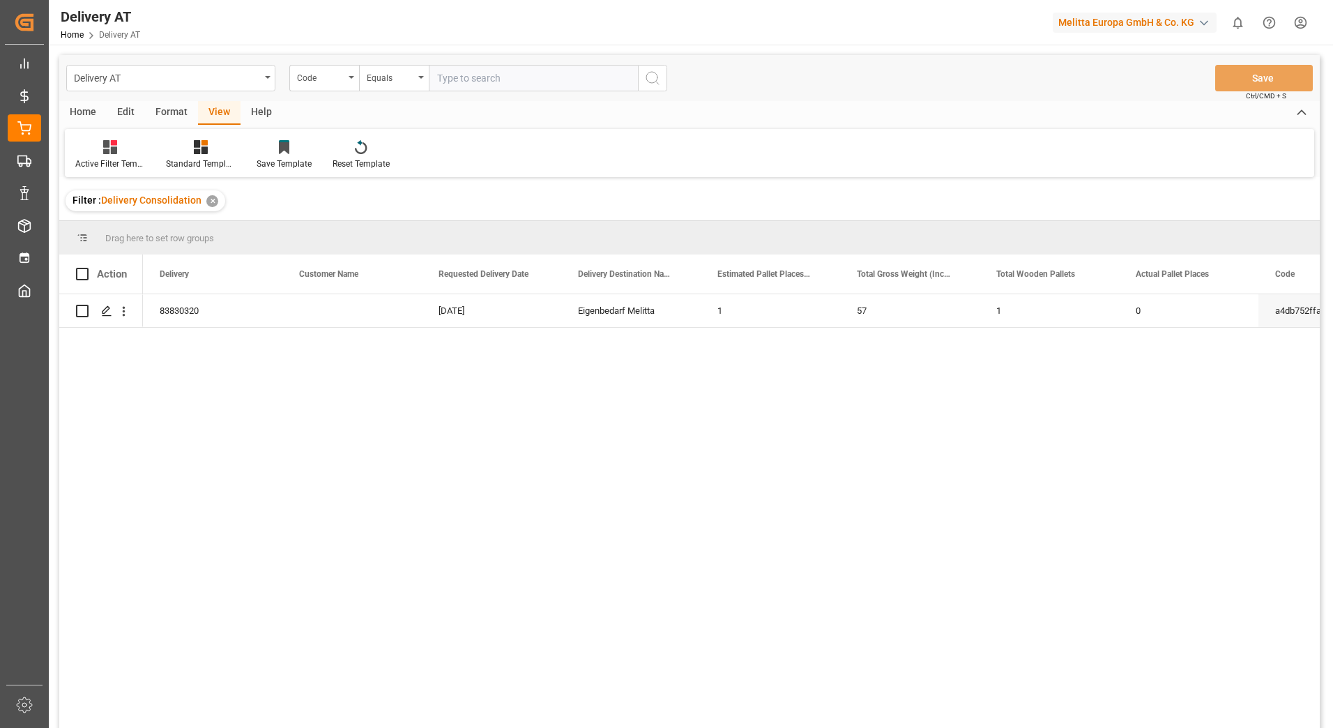
click at [85, 105] on div "Home" at bounding box center [82, 113] width 47 height 24
click at [82, 273] on span at bounding box center [82, 274] width 13 height 13
click at [86, 268] on input "checkbox" at bounding box center [86, 268] width 0 height 0
checkbox input "true"
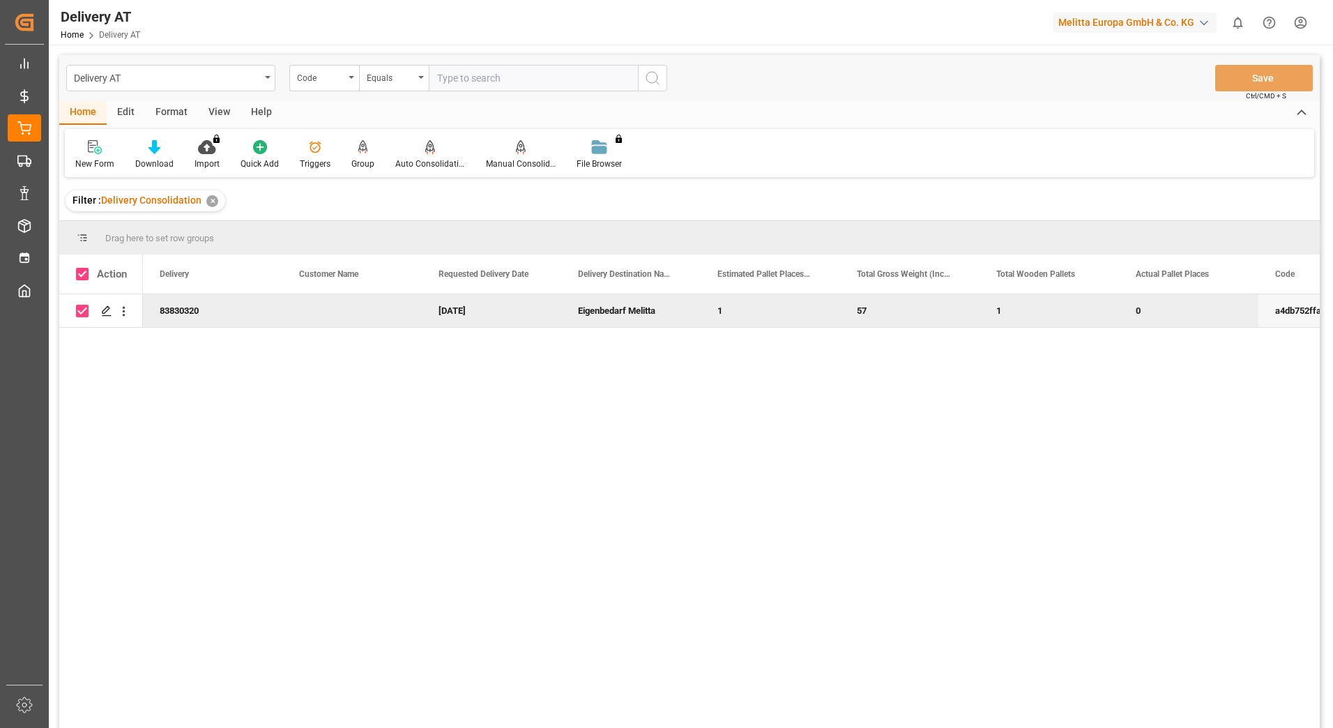
click at [418, 156] on div "Auto Consolidation" at bounding box center [430, 154] width 91 height 31
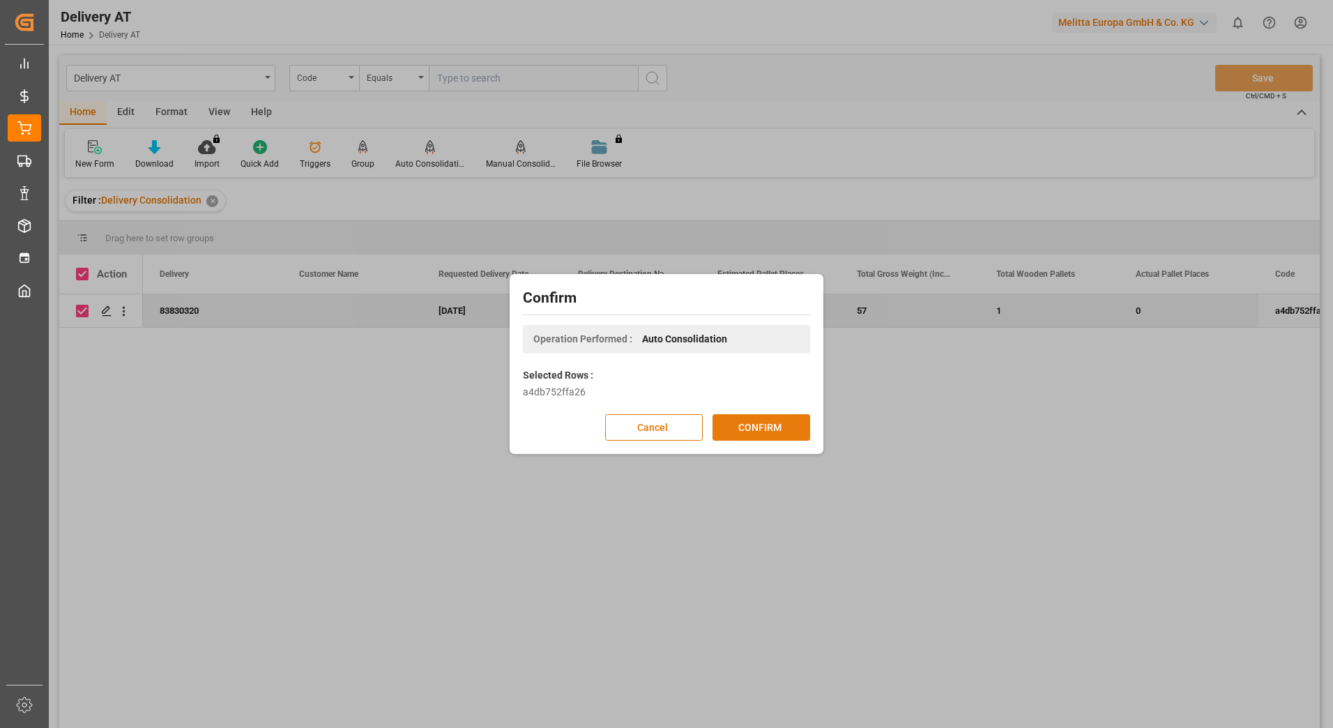
click at [778, 425] on button "CONFIRM" at bounding box center [761, 427] width 98 height 26
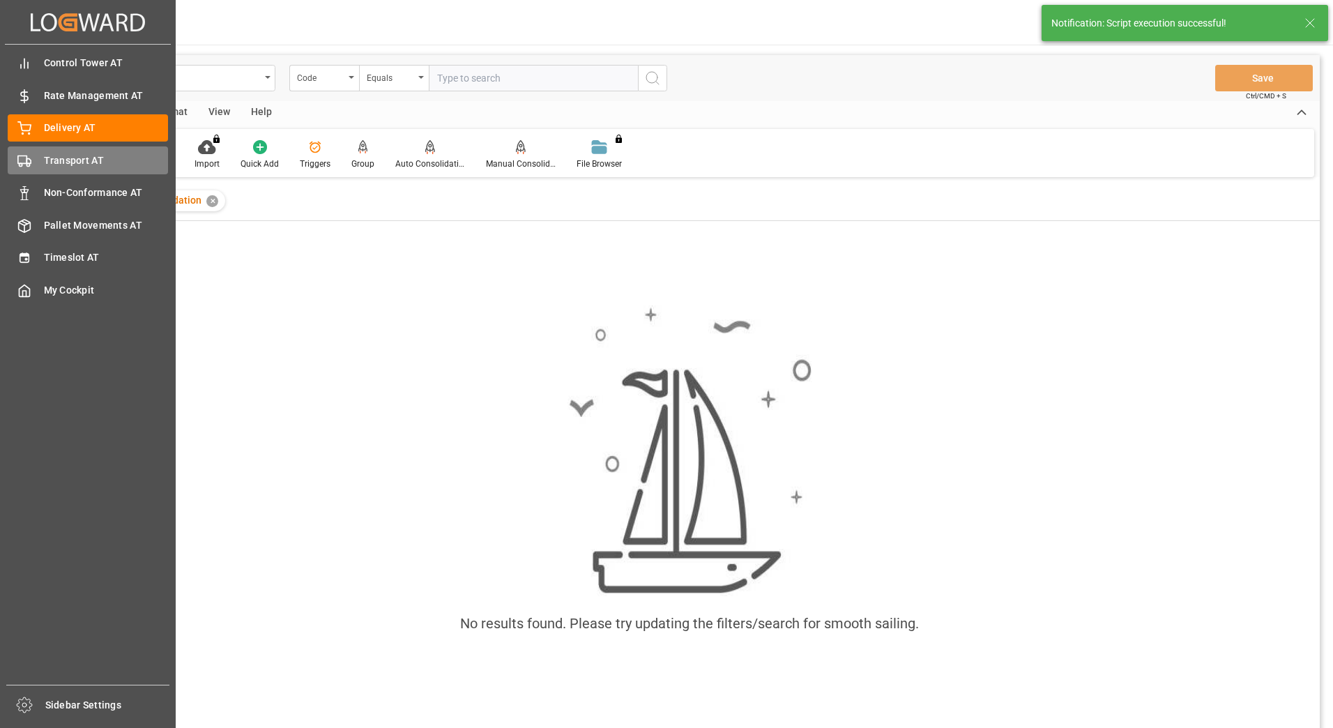
click at [34, 158] on div "Transport AT Transport AT" at bounding box center [88, 159] width 160 height 27
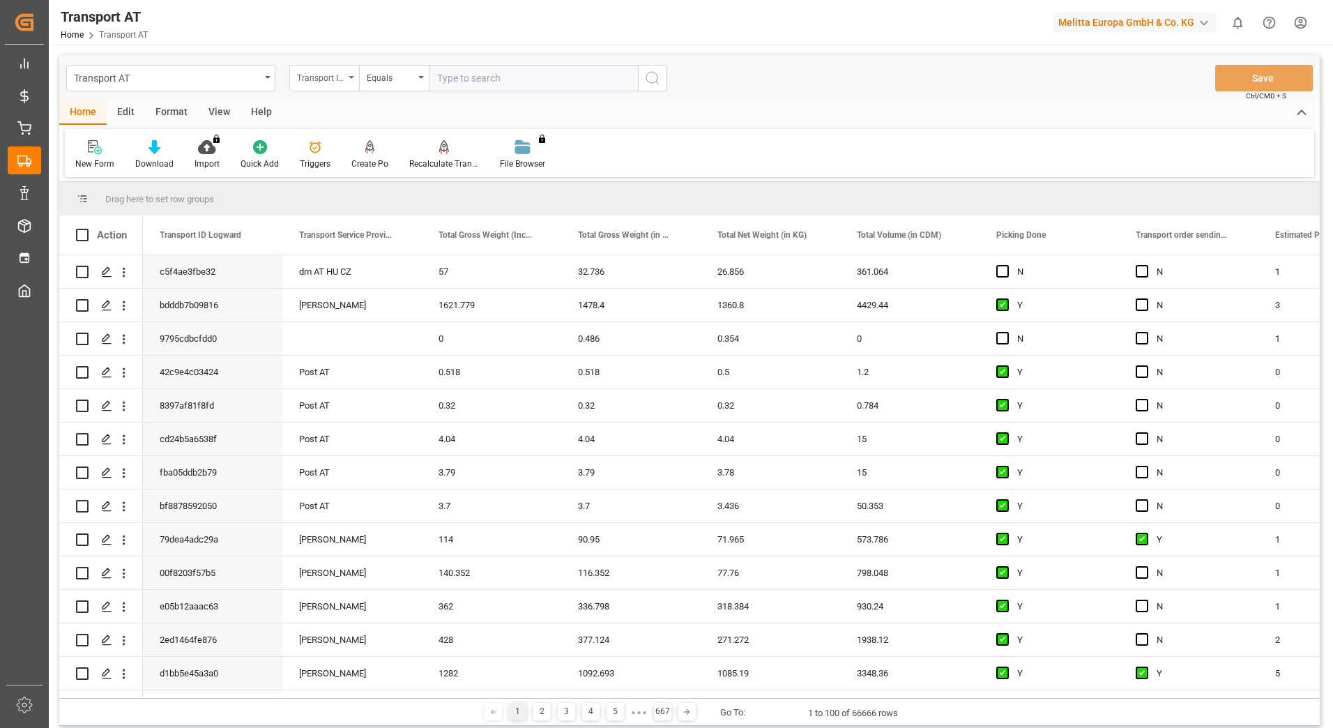
click at [353, 79] on div "Transport ID Logward" at bounding box center [324, 78] width 70 height 26
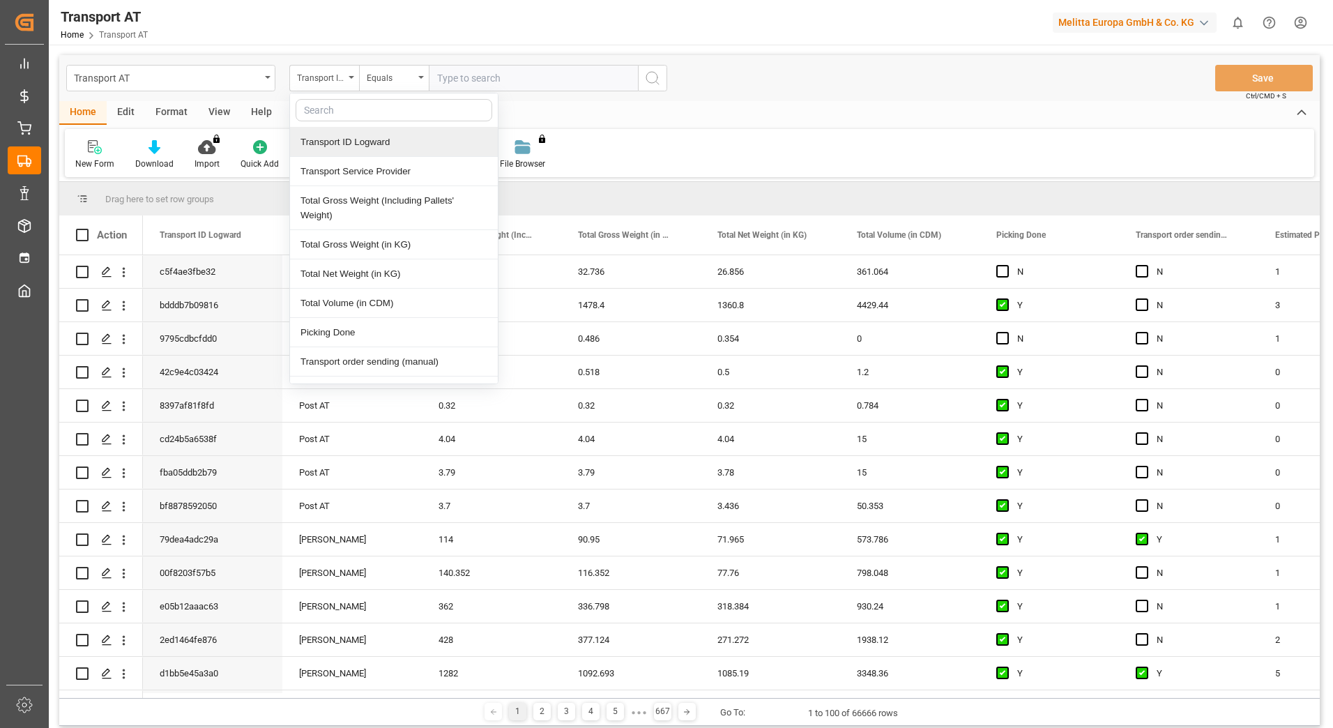
click at [360, 108] on input "text" at bounding box center [394, 110] width 197 height 22
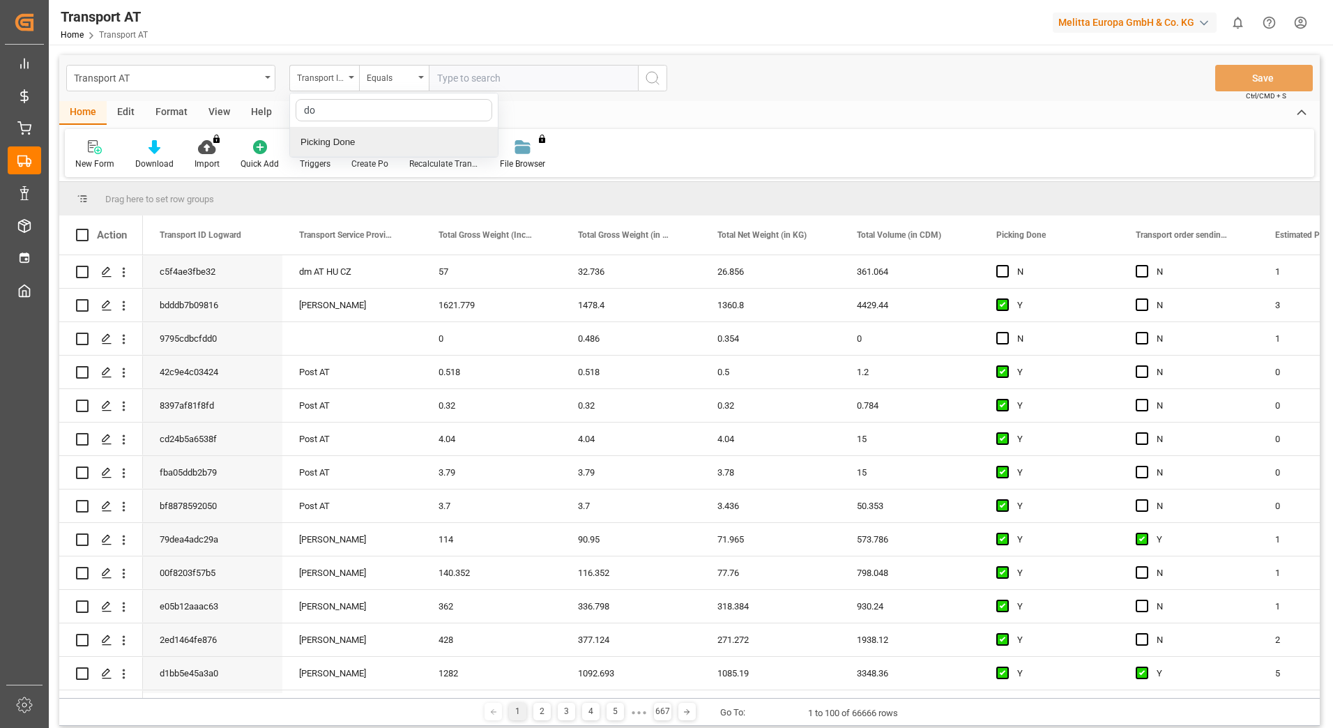
type input "don"
click at [368, 137] on div "Picking Done" at bounding box center [394, 142] width 208 height 29
click at [469, 86] on input "text" at bounding box center [533, 78] width 209 height 26
type input "Y"
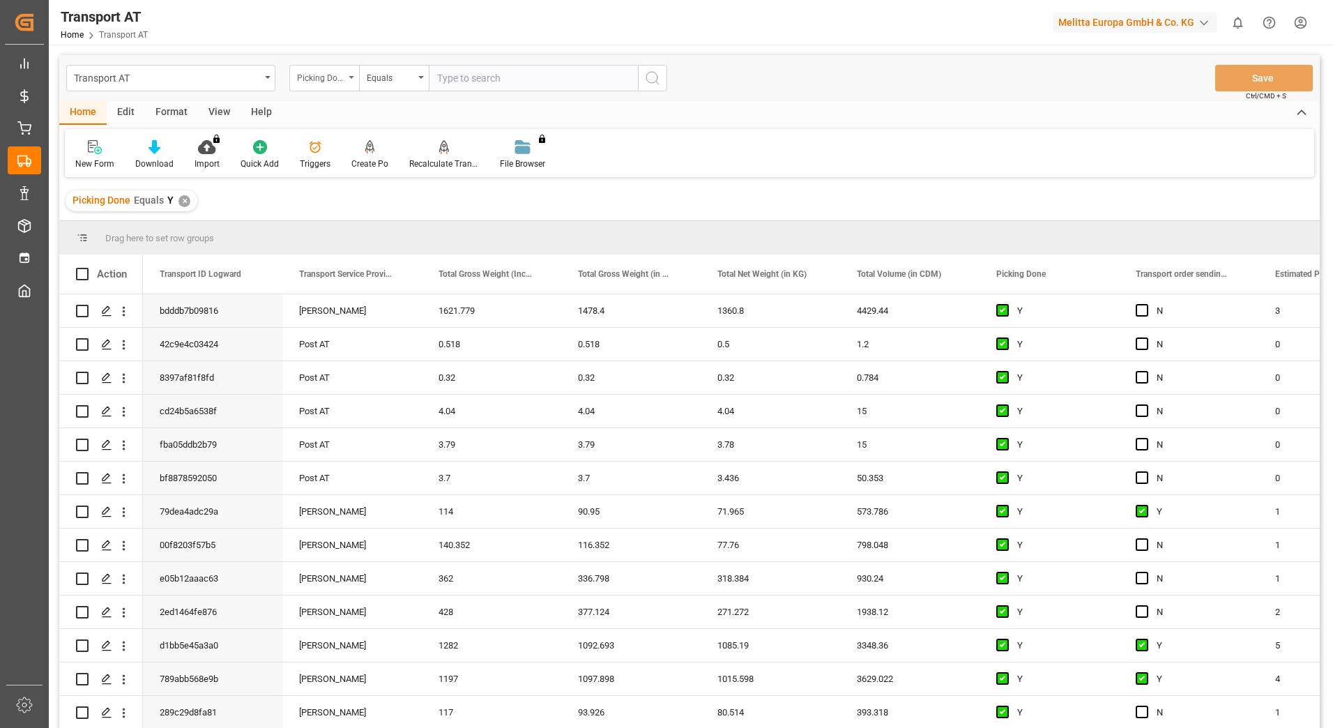
click at [338, 78] on div "Picking Done" at bounding box center [320, 76] width 47 height 16
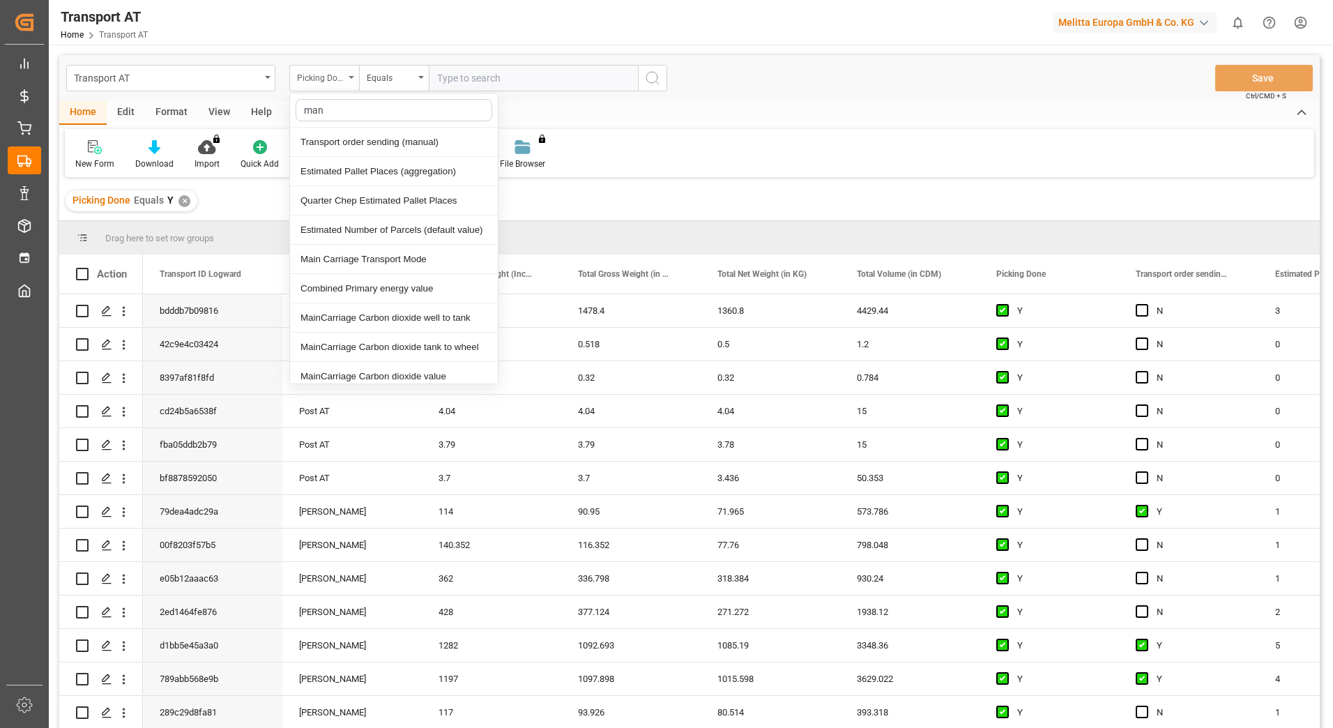
type input "manu"
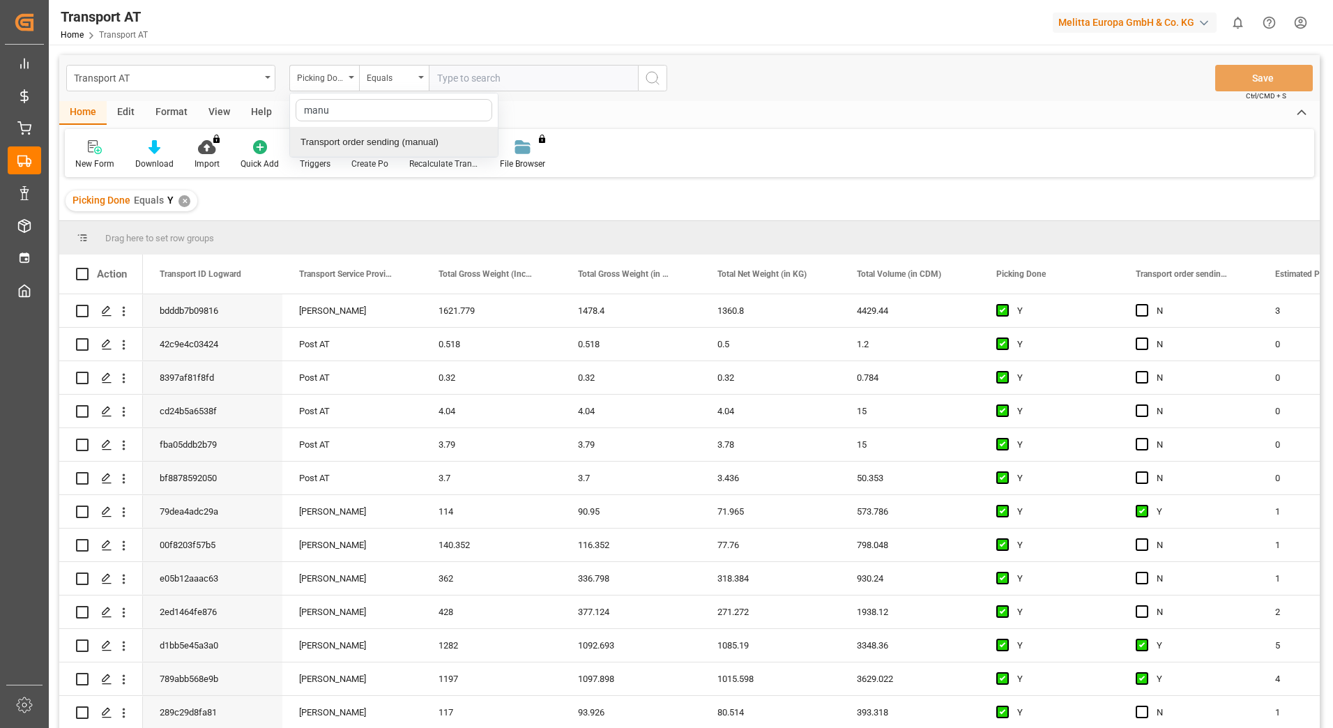
click at [372, 145] on div "Transport order sending (manual)" at bounding box center [394, 142] width 208 height 29
click at [468, 81] on input "text" at bounding box center [533, 78] width 209 height 26
type input "N"
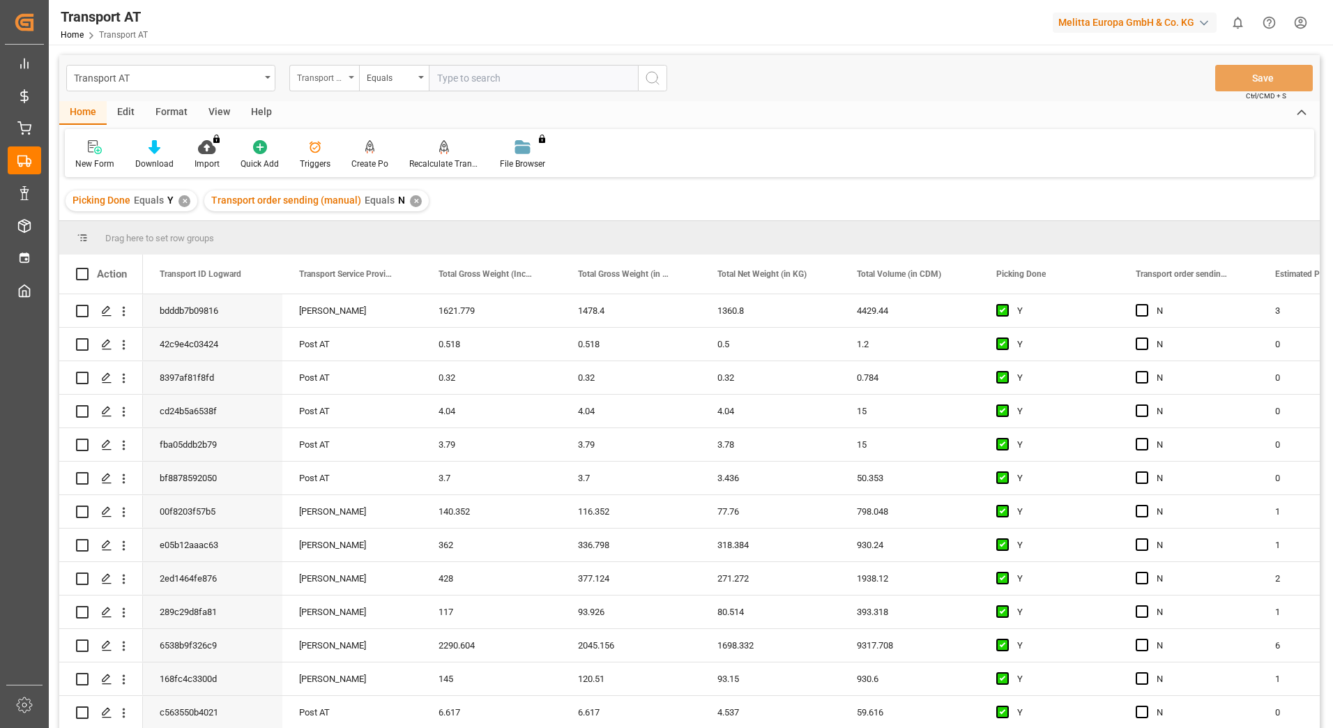
click at [354, 84] on div "Transport order sending (manual)" at bounding box center [324, 78] width 70 height 26
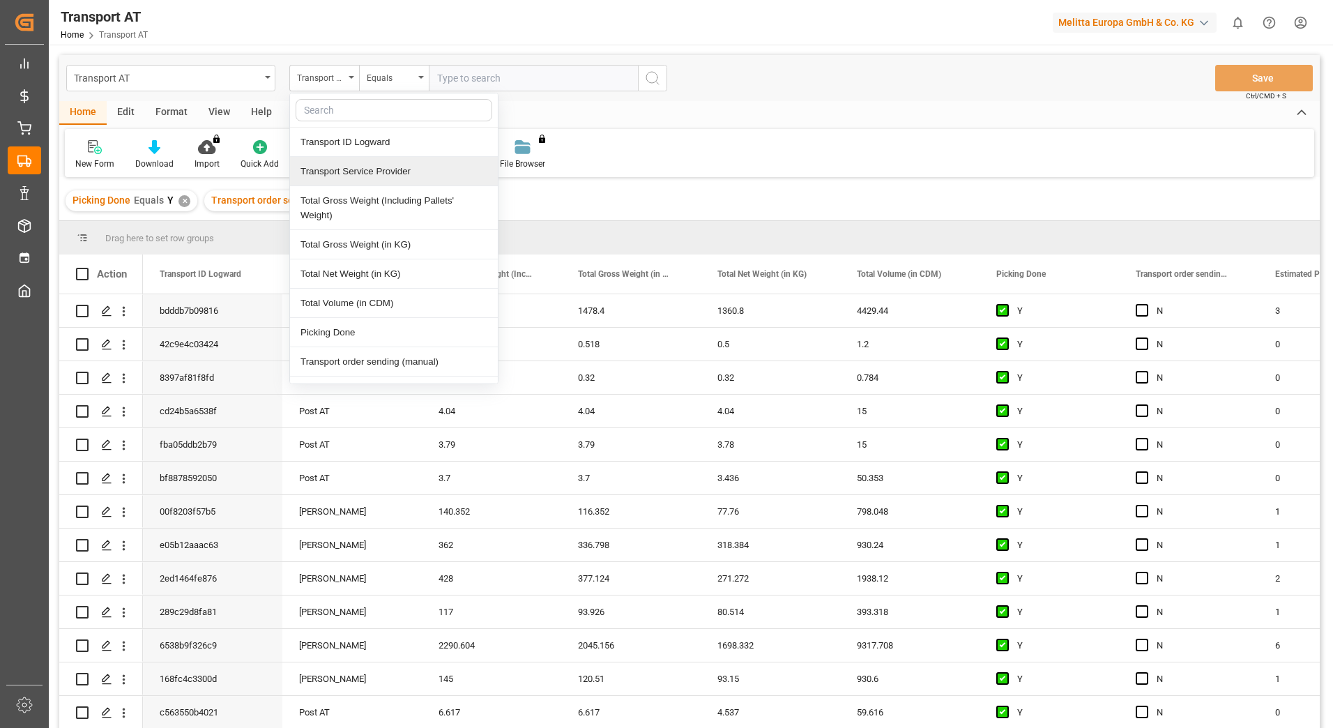
click at [360, 171] on div "Transport Service Provider" at bounding box center [394, 171] width 208 height 29
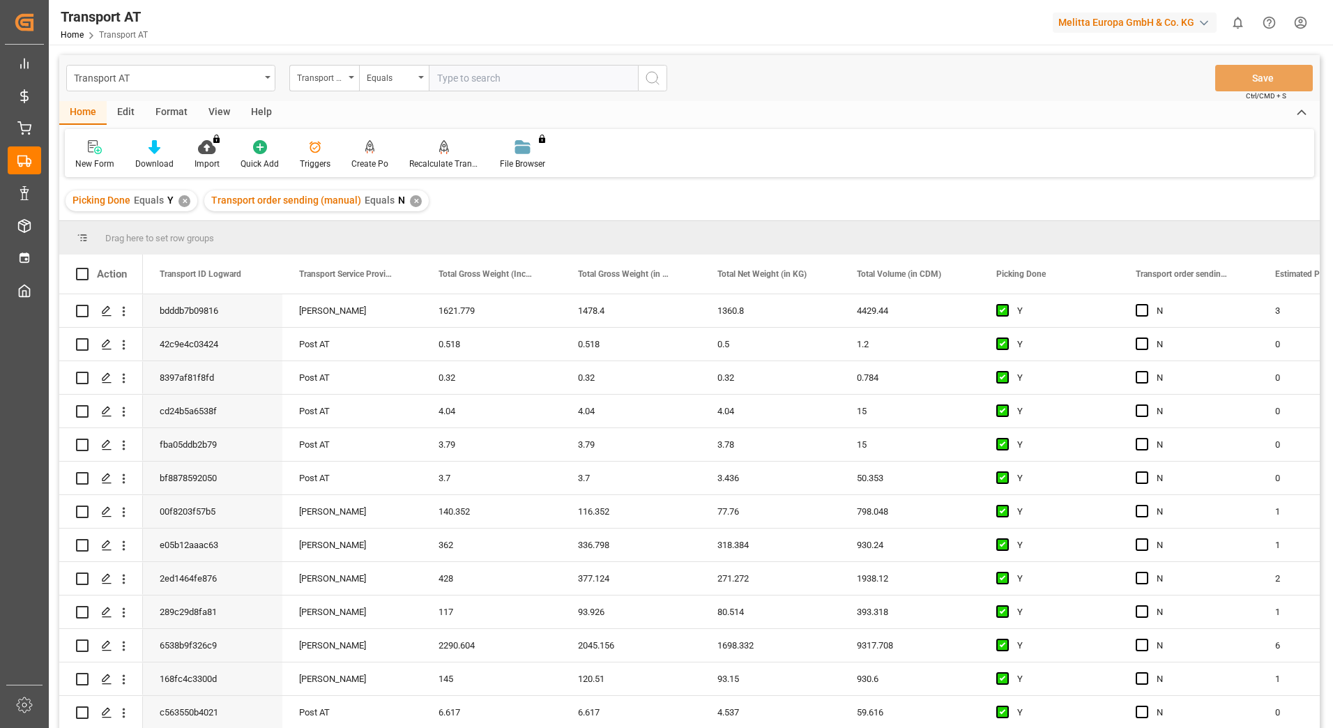
click at [455, 81] on input "text" at bounding box center [533, 78] width 209 height 26
type input "gebr weiss"
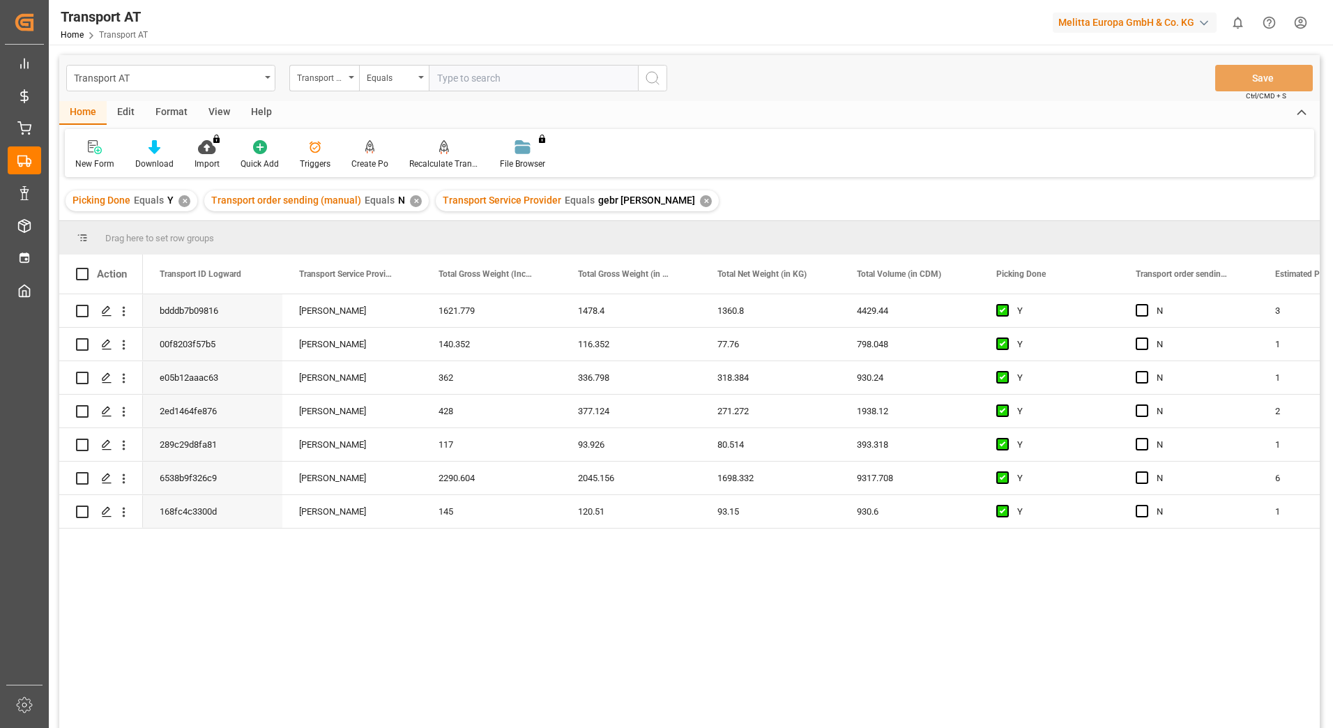
click at [224, 115] on div "View" at bounding box center [219, 113] width 43 height 24
click at [92, 153] on icon at bounding box center [89, 147] width 14 height 14
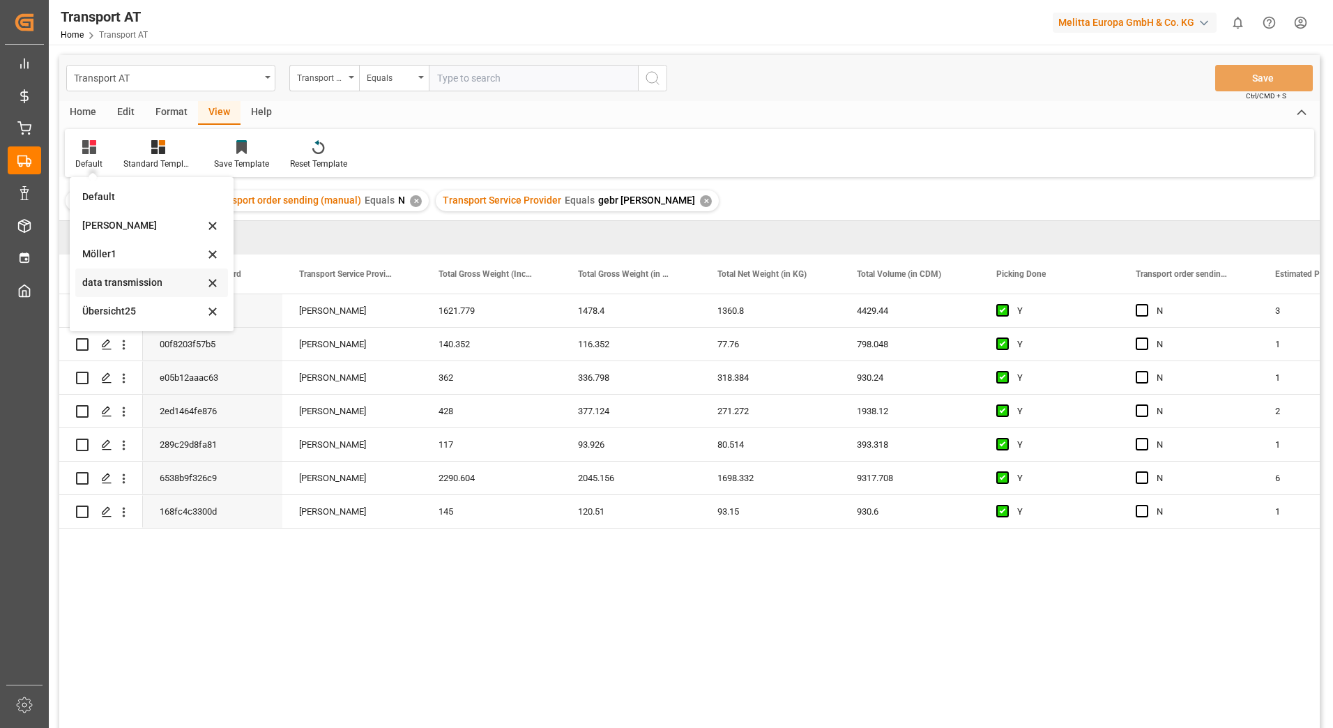
click at [100, 287] on div "data transmission" at bounding box center [143, 282] width 122 height 15
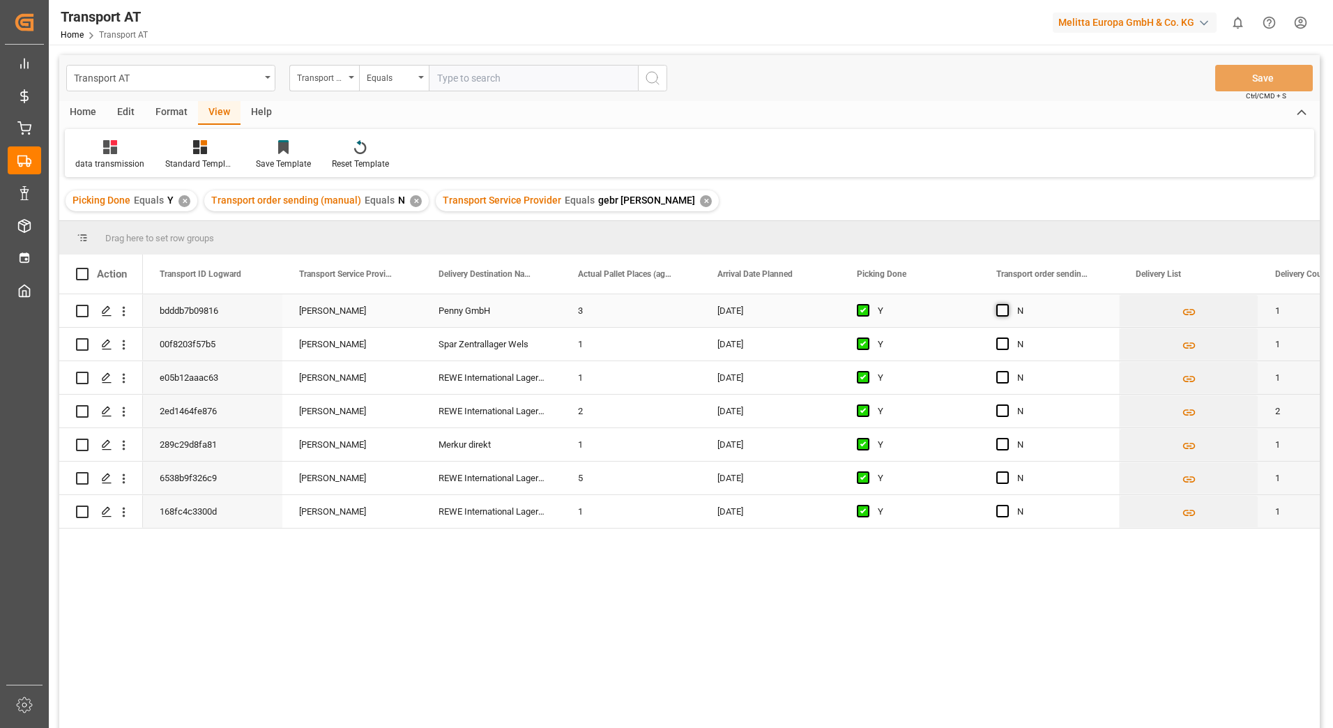
click at [1004, 312] on span "Press SPACE to select this row." at bounding box center [1002, 310] width 13 height 13
click at [1007, 304] on input "Press SPACE to select this row." at bounding box center [1007, 304] width 0 height 0
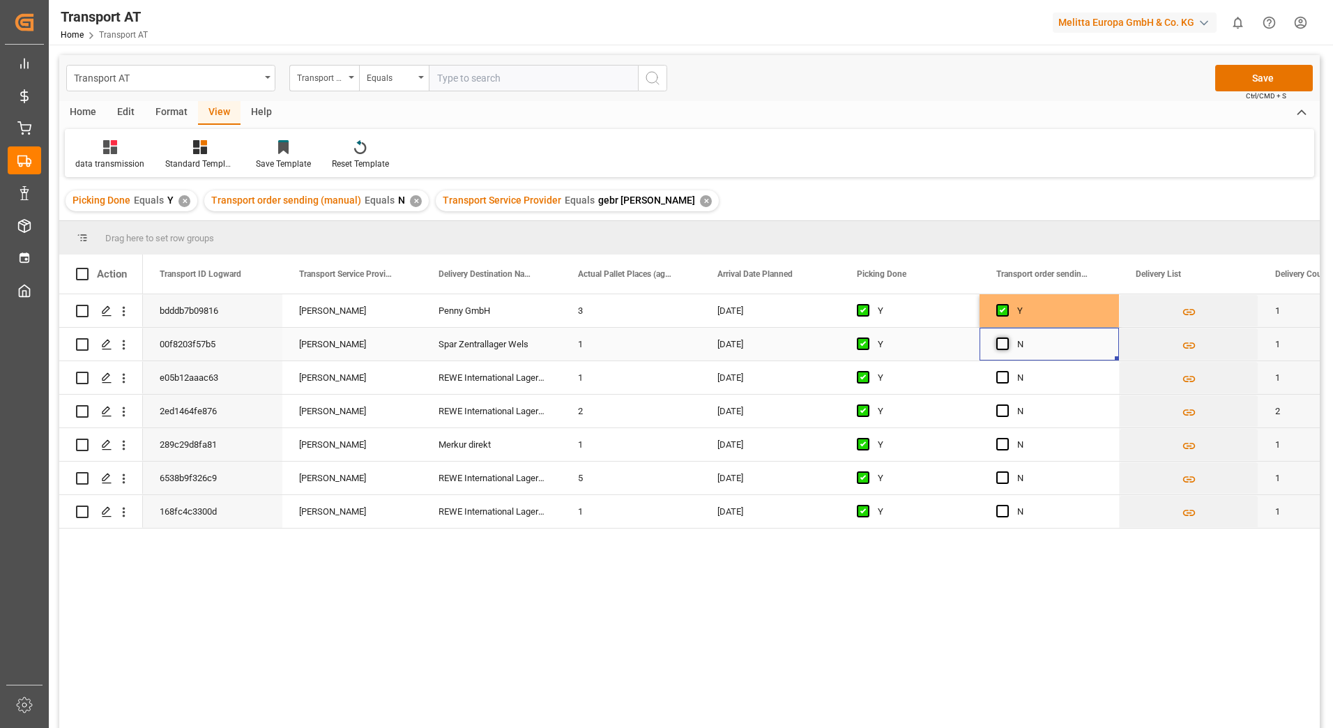
click at [1000, 344] on span "Press SPACE to select this row." at bounding box center [1002, 343] width 13 height 13
click at [1007, 337] on input "Press SPACE to select this row." at bounding box center [1007, 337] width 0 height 0
click at [1003, 375] on span "Press SPACE to select this row." at bounding box center [1002, 377] width 13 height 13
click at [1007, 371] on input "Press SPACE to select this row." at bounding box center [1007, 371] width 0 height 0
click at [1007, 411] on span "Press SPACE to select this row." at bounding box center [1002, 410] width 13 height 13
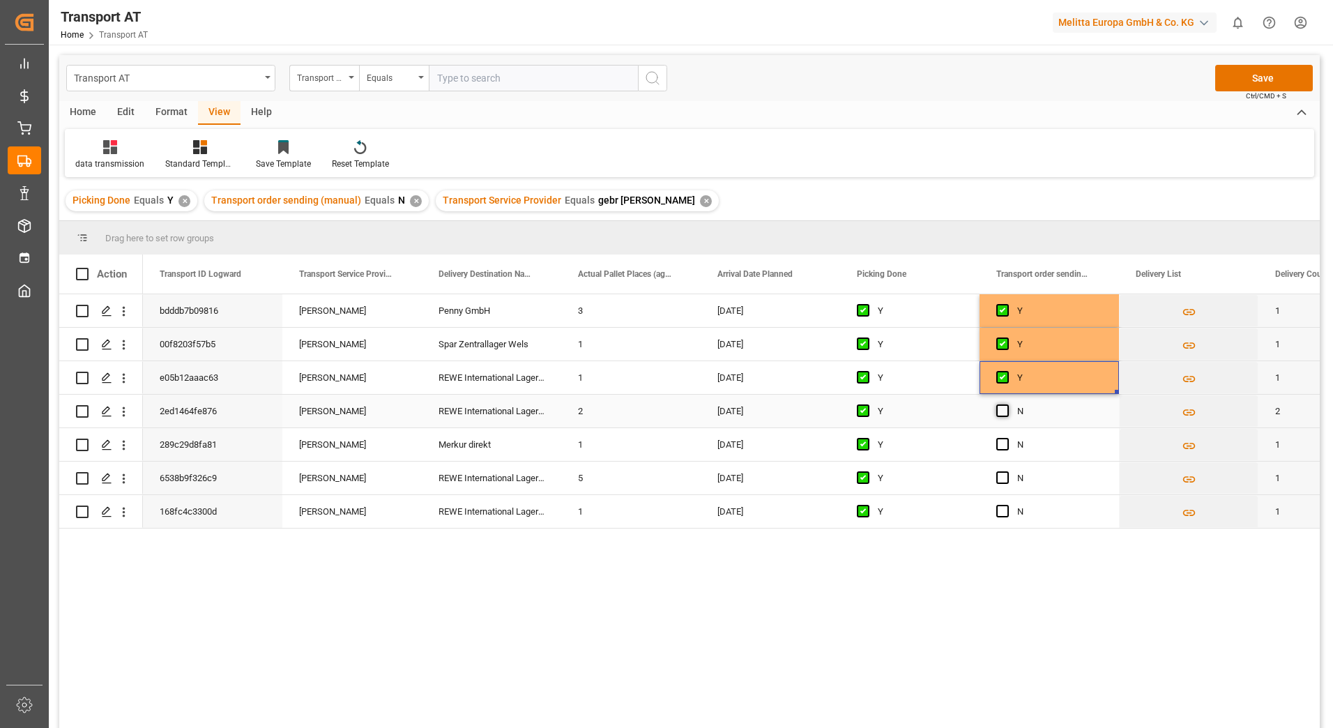
click at [1007, 404] on input "Press SPACE to select this row." at bounding box center [1007, 404] width 0 height 0
click at [1000, 448] on span "Press SPACE to select this row." at bounding box center [1002, 444] width 13 height 13
click at [1007, 438] on input "Press SPACE to select this row." at bounding box center [1007, 438] width 0 height 0
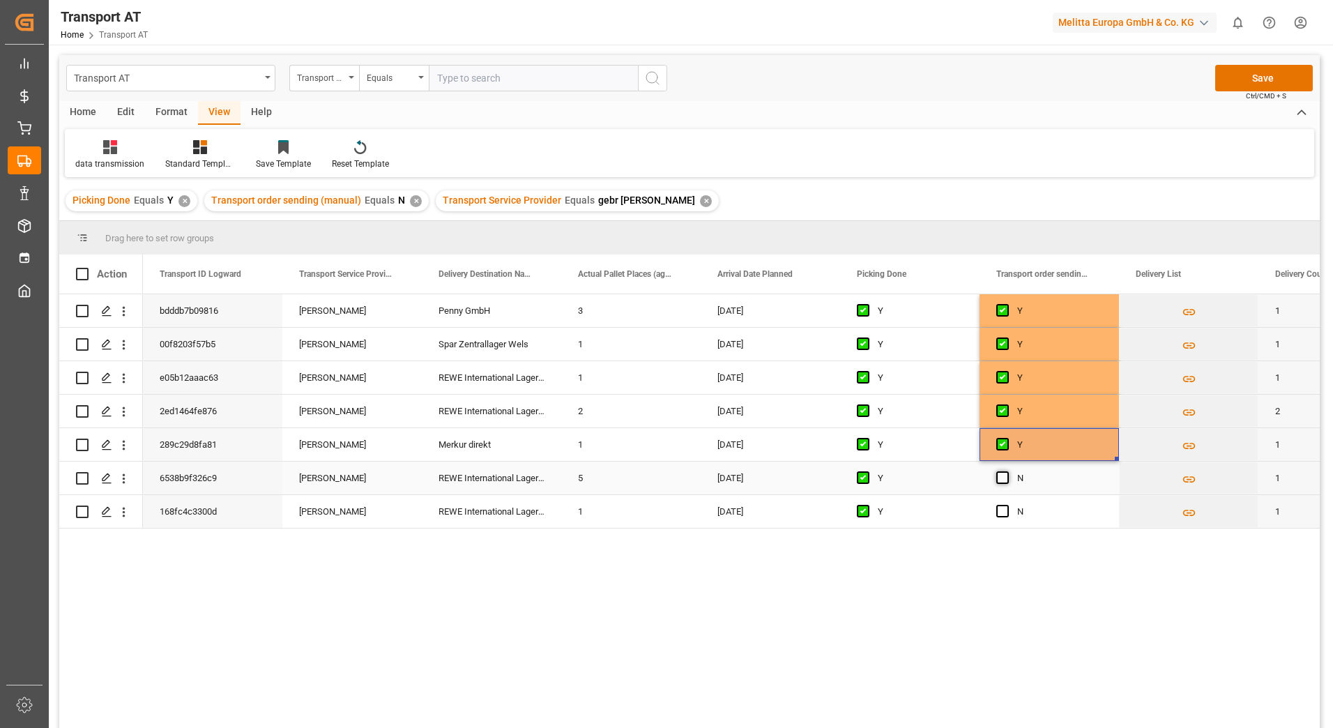
click at [1005, 480] on span "Press SPACE to select this row." at bounding box center [1002, 477] width 13 height 13
click at [1007, 471] on input "Press SPACE to select this row." at bounding box center [1007, 471] width 0 height 0
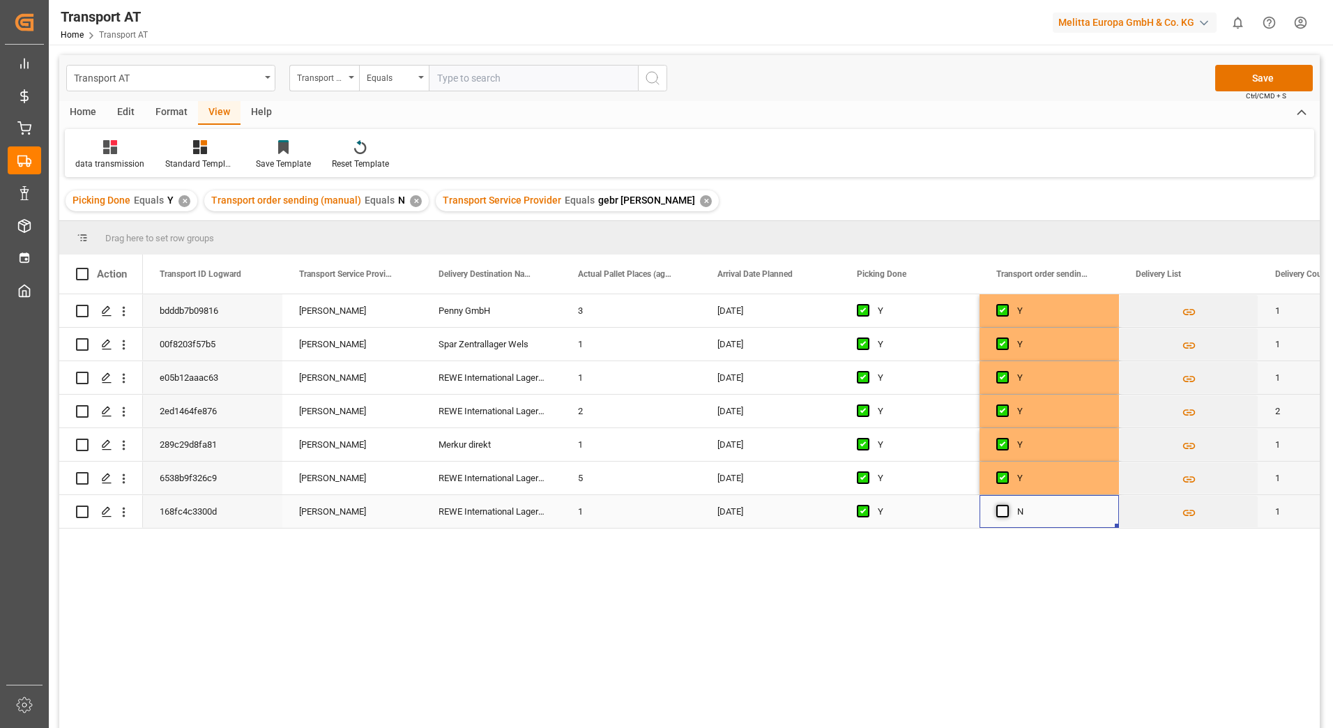
click at [1003, 508] on span "Press SPACE to select this row." at bounding box center [1002, 511] width 13 height 13
click at [1007, 505] on input "Press SPACE to select this row." at bounding box center [1007, 505] width 0 height 0
click at [1249, 76] on button "Save" at bounding box center [1264, 78] width 98 height 26
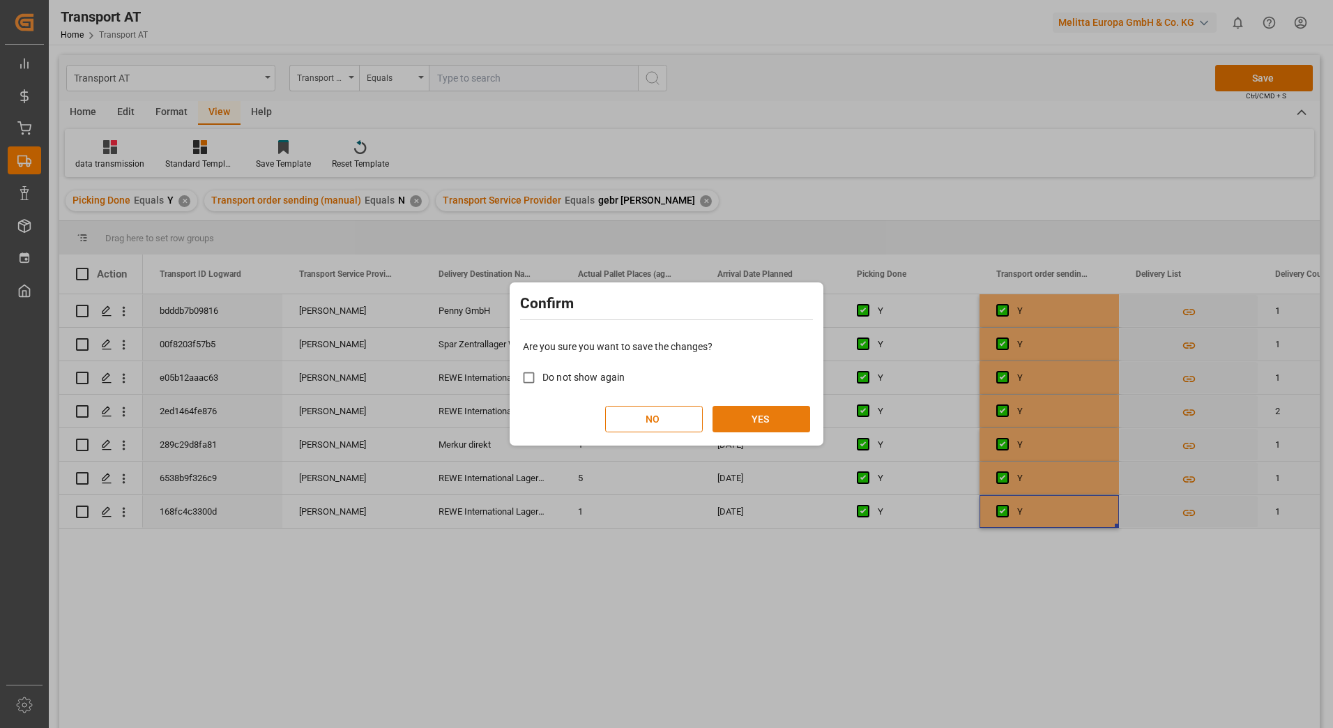
click at [745, 419] on button "YES" at bounding box center [761, 419] width 98 height 26
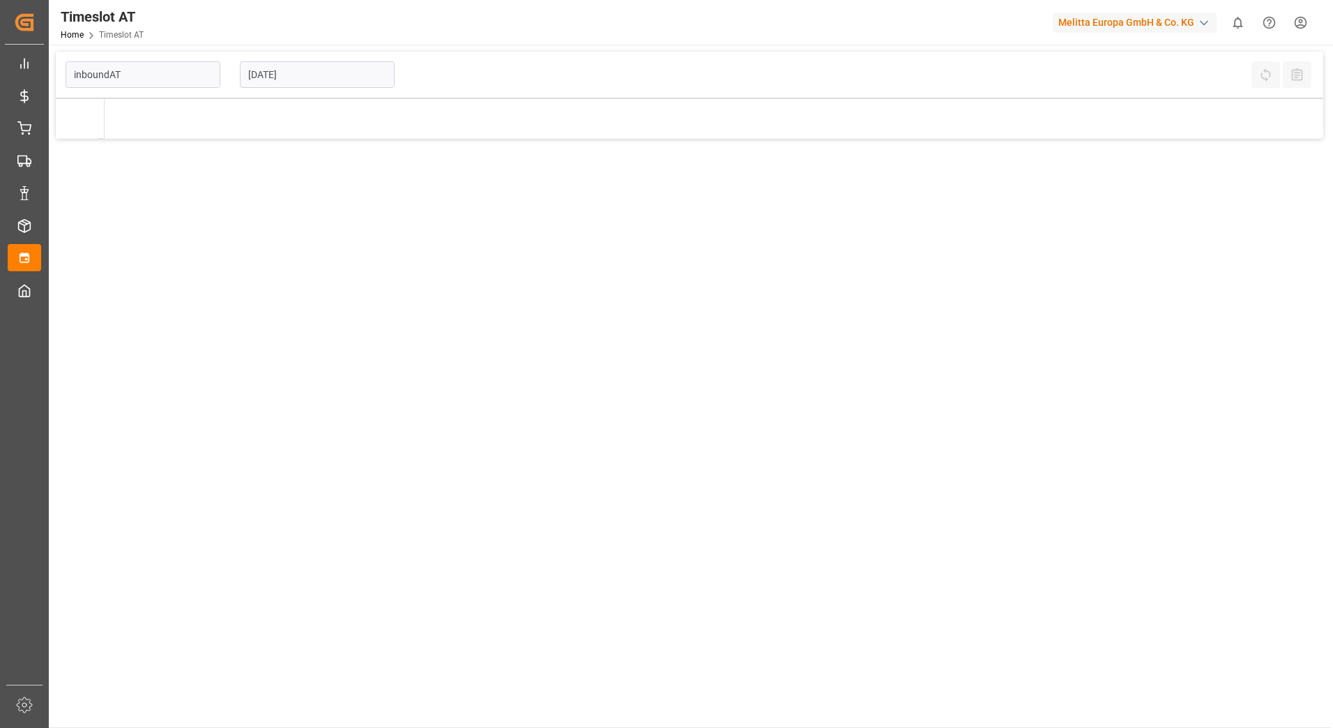
type input "Inbound AT"
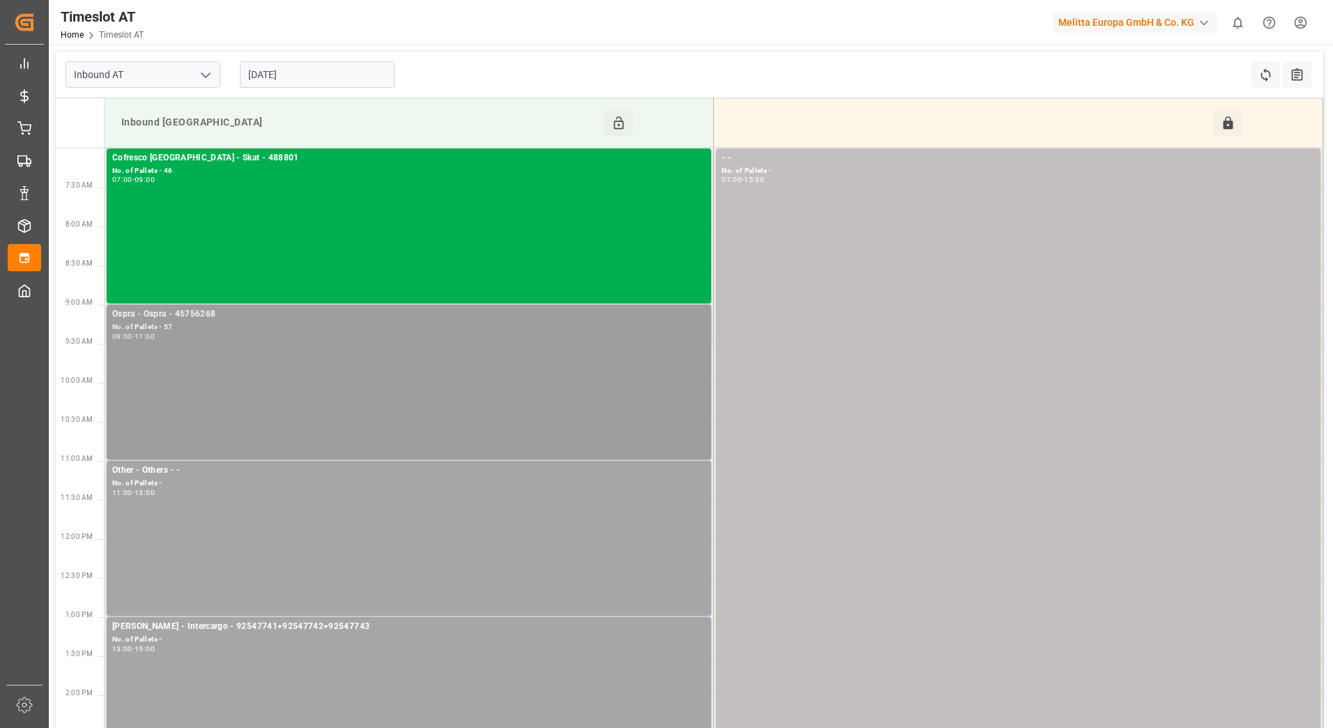
click at [559, 374] on div "Ospra - Ospra - 45756268 No. of Pallets - 57 09:00 - 11:00" at bounding box center [408, 381] width 593 height 149
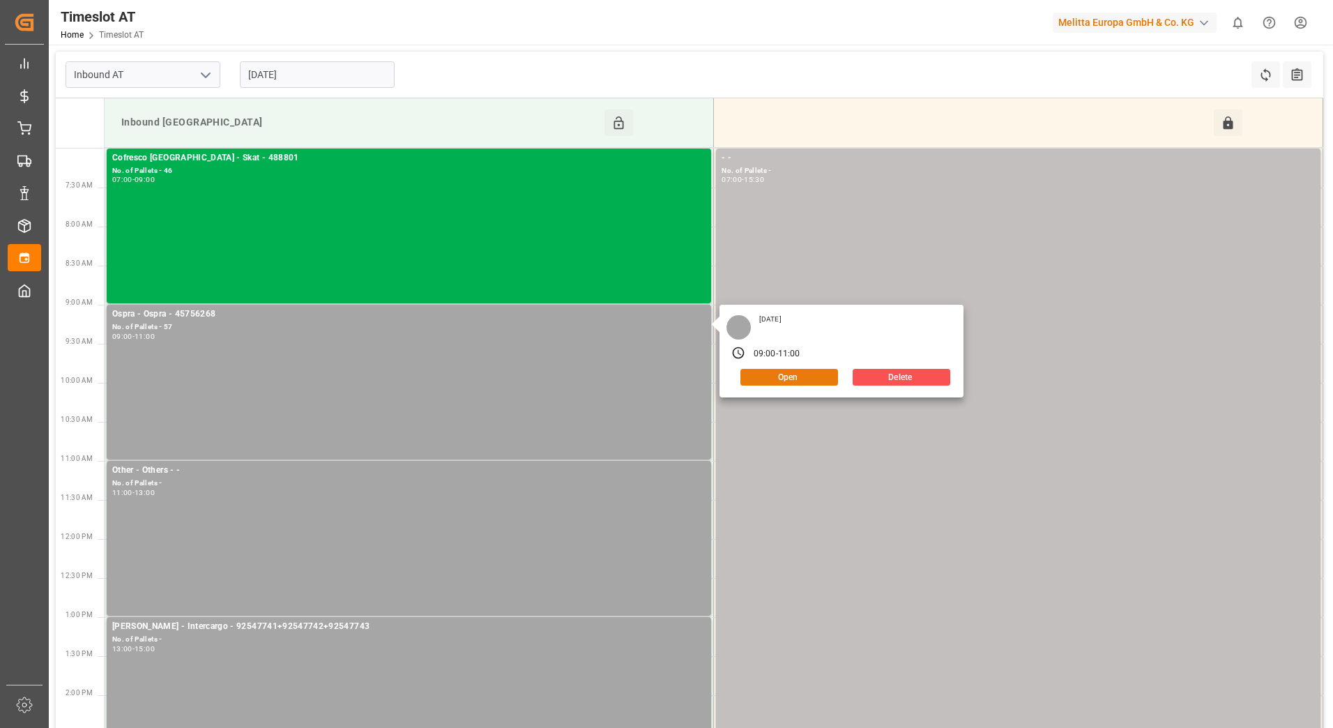
click at [814, 378] on button "Open" at bounding box center [789, 377] width 98 height 17
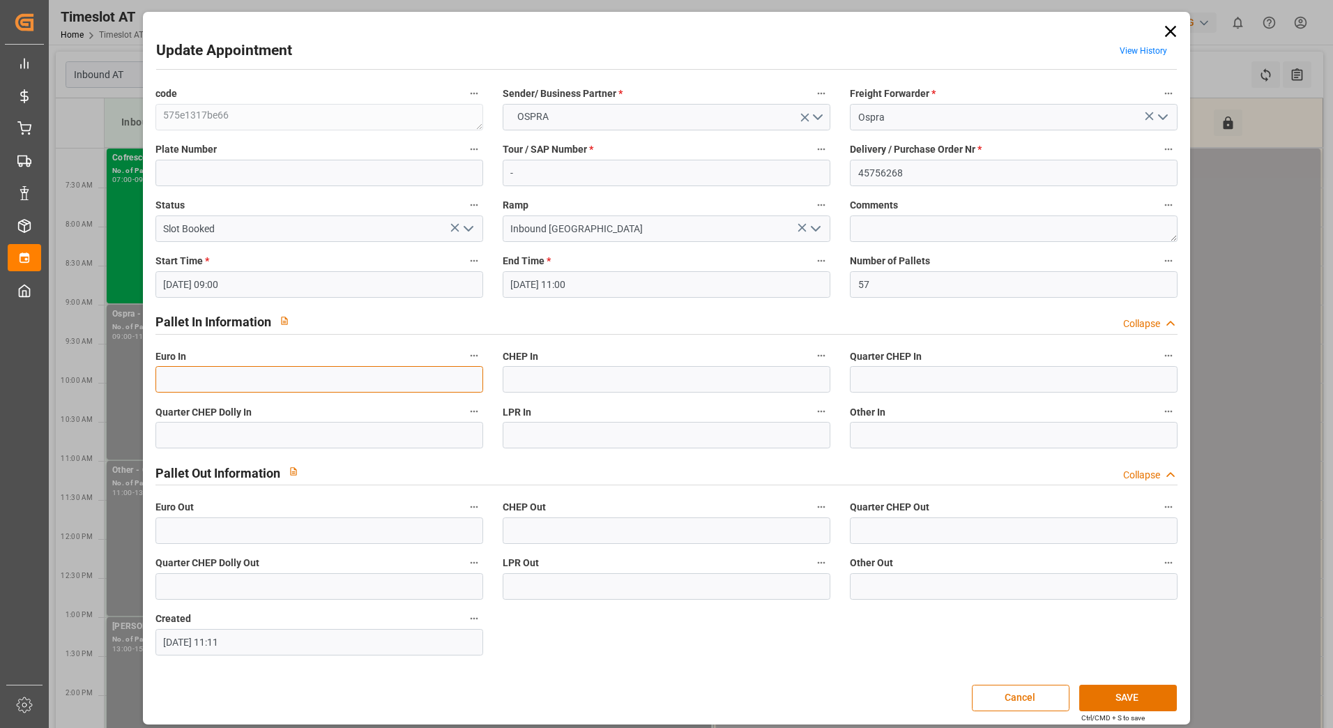
click at [441, 372] on input "text" at bounding box center [319, 379] width 328 height 26
type input "57"
click at [468, 229] on polyline "open menu" at bounding box center [468, 229] width 8 height 4
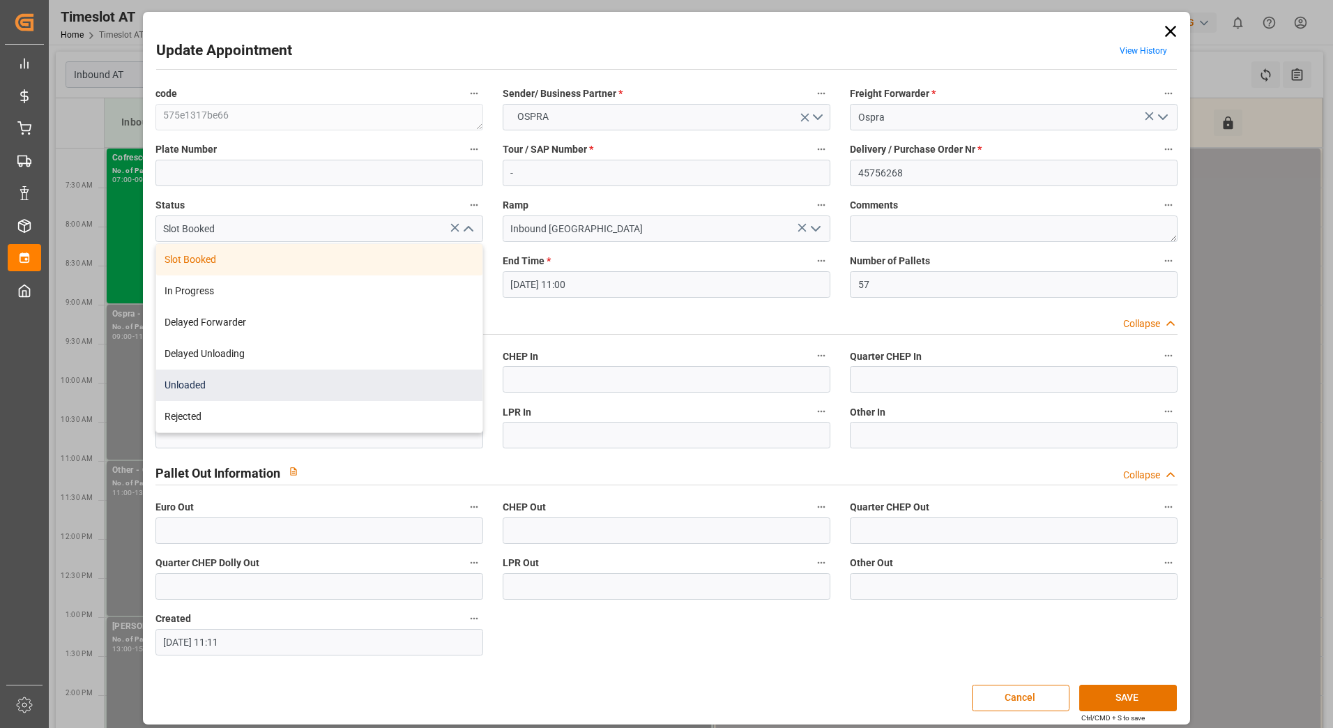
click at [321, 393] on div "Unloaded" at bounding box center [319, 384] width 326 height 31
type input "Unloaded"
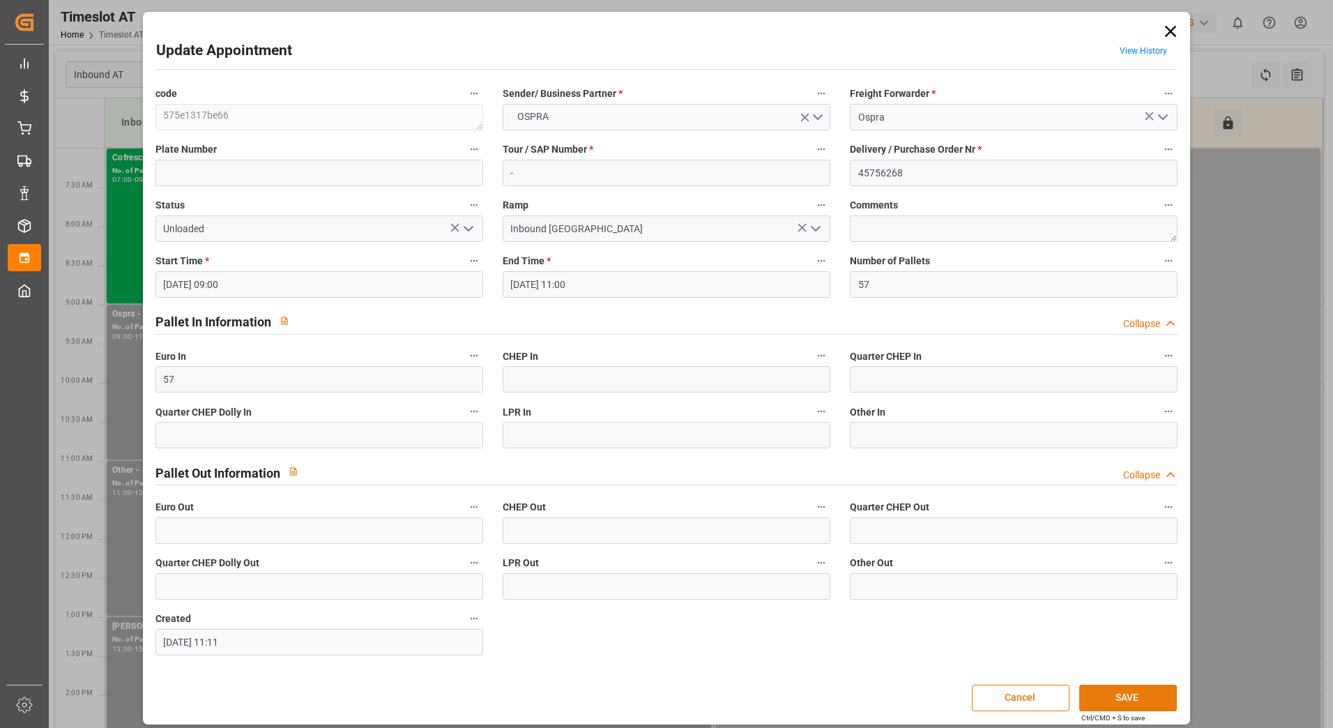
click at [1146, 706] on button "SAVE" at bounding box center [1128, 698] width 98 height 26
